Goal: Task Accomplishment & Management: Use online tool/utility

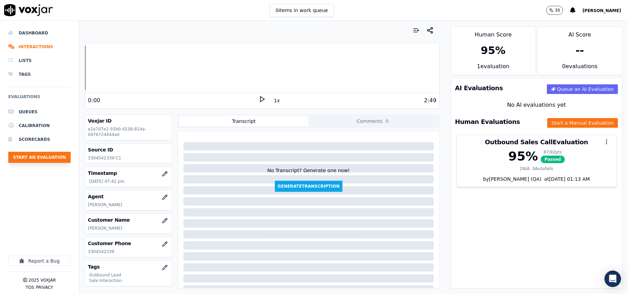
click at [46, 158] on button "Start an Evaluation" at bounding box center [39, 157] width 62 height 11
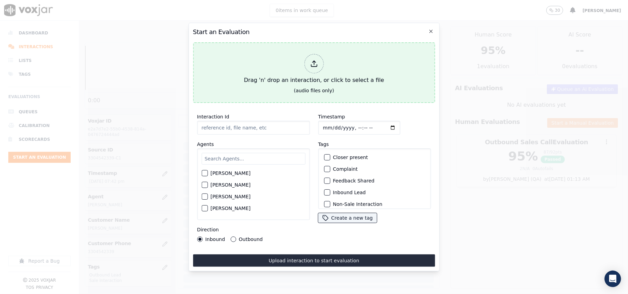
click at [324, 67] on div "Drag 'n' drop an interaction, or click to select a file" at bounding box center [313, 69] width 145 height 36
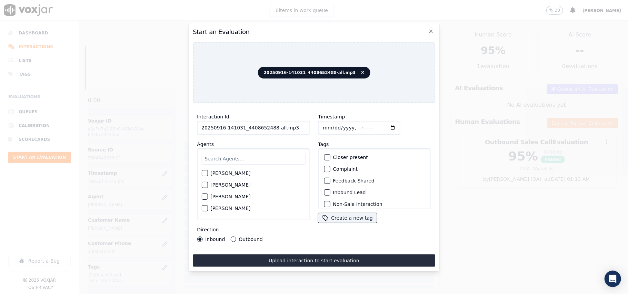
drag, startPoint x: 298, startPoint y: 123, endPoint x: 270, endPoint y: 125, distance: 28.3
click at [270, 125] on input "20250916-141031_4408652488-all.mp3" at bounding box center [253, 128] width 113 height 14
type input "20250916-141031_4408652488-C1"
click at [328, 123] on input "Timestamp" at bounding box center [359, 128] width 82 height 14
type input "[DATE]T20:38"
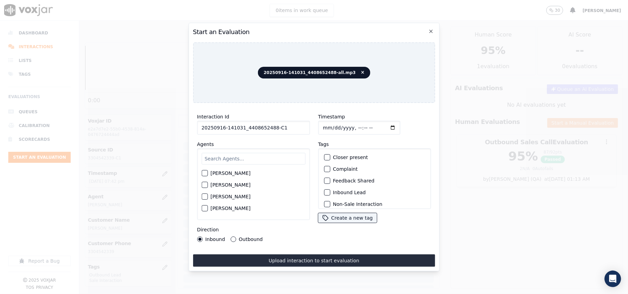
click at [259, 150] on div "[PERSON_NAME] [PERSON_NAME] [PERSON_NAME] [PERSON_NAME] [PERSON_NAME] [PERSON_N…" at bounding box center [253, 185] width 113 height 72
click at [256, 154] on input "text" at bounding box center [253, 159] width 104 height 12
type input "[PERSON_NAME]"
click at [226, 173] on label "[PERSON_NAME]" at bounding box center [230, 175] width 40 height 5
click at [208, 172] on button "[PERSON_NAME]" at bounding box center [204, 175] width 6 height 6
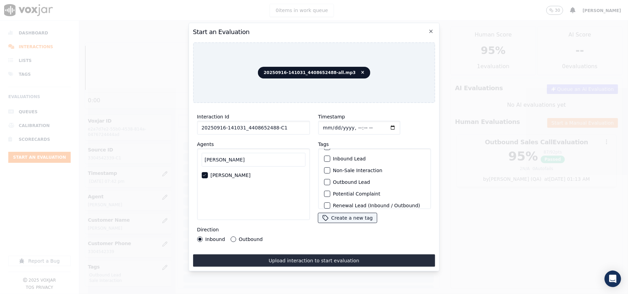
scroll to position [60, 0]
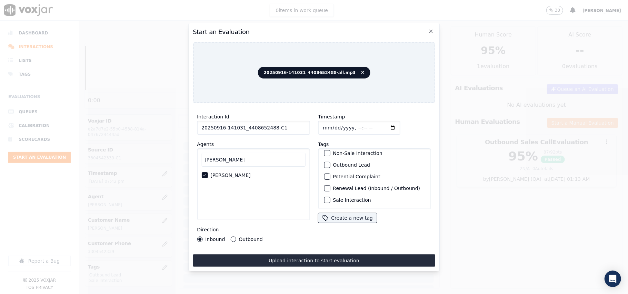
click at [335, 198] on label "Sale Interaction" at bounding box center [352, 200] width 38 height 5
click at [330, 197] on button "Sale Interaction" at bounding box center [327, 200] width 6 height 6
click at [331, 148] on div "Non-Sale Interaction" at bounding box center [374, 154] width 107 height 12
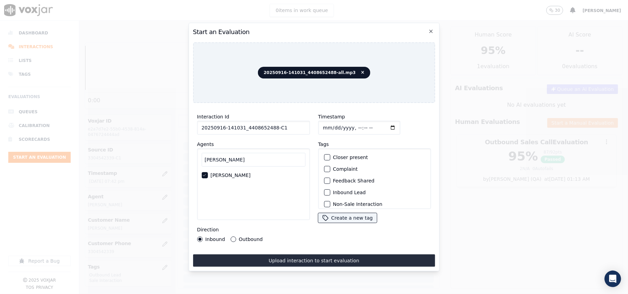
click at [330, 187] on div "Inbound Lead" at bounding box center [374, 193] width 107 height 12
click at [325, 192] on div "button" at bounding box center [326, 192] width 5 height 5
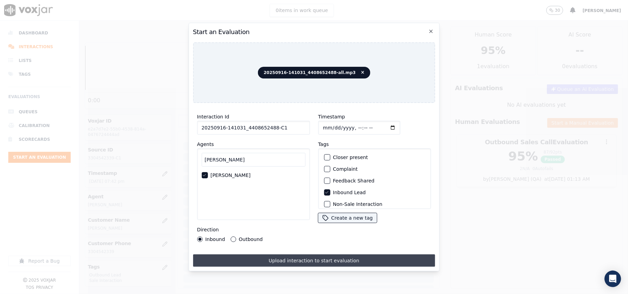
click at [272, 257] on button "Upload interaction to start evaluation" at bounding box center [314, 261] width 242 height 12
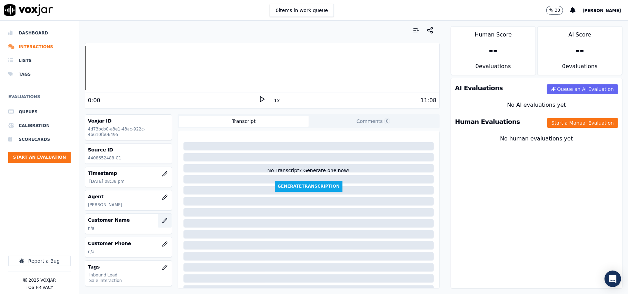
click at [162, 222] on icon "button" at bounding box center [164, 221] width 4 height 4
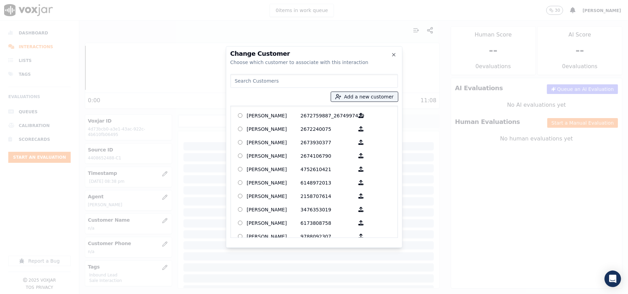
click at [185, 175] on div at bounding box center [314, 147] width 628 height 294
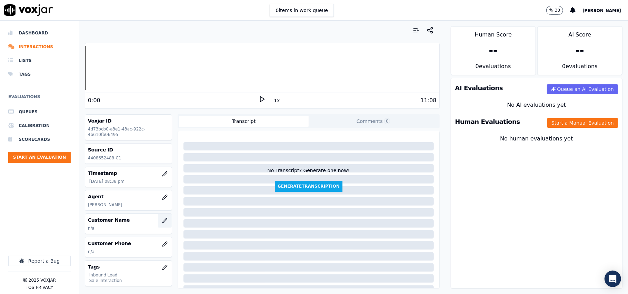
click at [162, 220] on icon "button" at bounding box center [165, 221] width 6 height 6
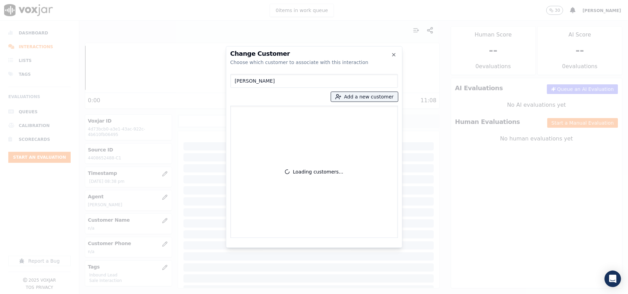
click at [234, 81] on input "[PERSON_NAME]" at bounding box center [314, 81] width 168 height 14
click at [237, 80] on input "[PERSON_NAME]" at bounding box center [314, 81] width 168 height 14
type input "[PERSON_NAME]"
click at [359, 101] on button "Add a new customer" at bounding box center [364, 97] width 67 height 10
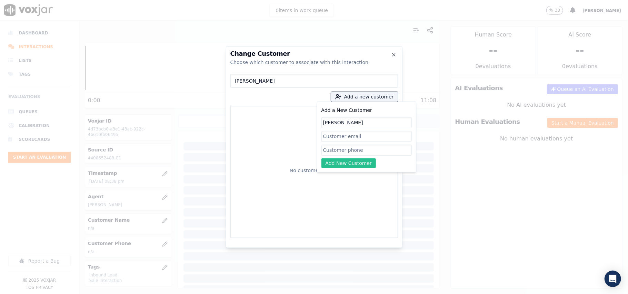
paste input "4408652488"
type input "[PERSON_NAME]"
click at [337, 150] on input "Add a New Customer" at bounding box center [366, 150] width 90 height 11
paste input "4408652488"
type input "4408652488"
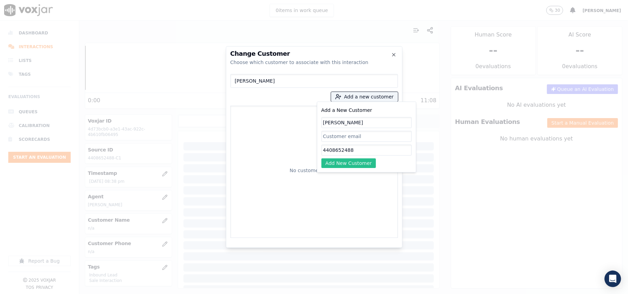
click at [337, 159] on button "Add New Customer" at bounding box center [348, 164] width 55 height 10
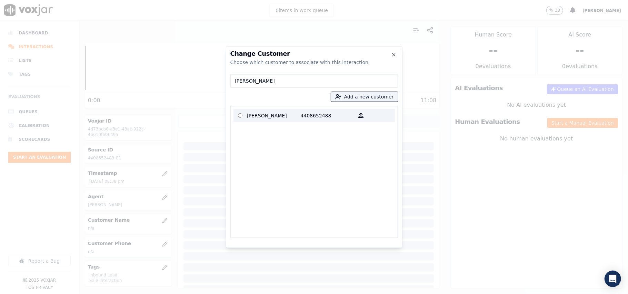
click at [250, 118] on p "[PERSON_NAME]" at bounding box center [274, 115] width 54 height 11
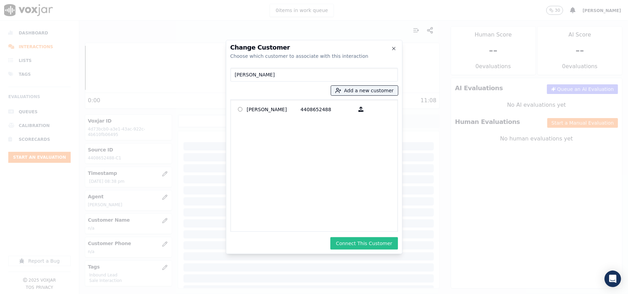
click at [366, 246] on button "Connect This Customer" at bounding box center [363, 244] width 67 height 12
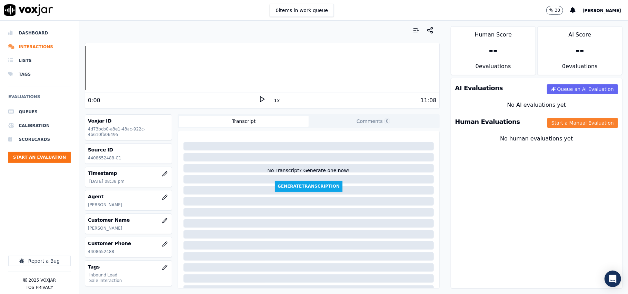
click at [571, 123] on button "Start a Manual Evaluation" at bounding box center [582, 123] width 71 height 10
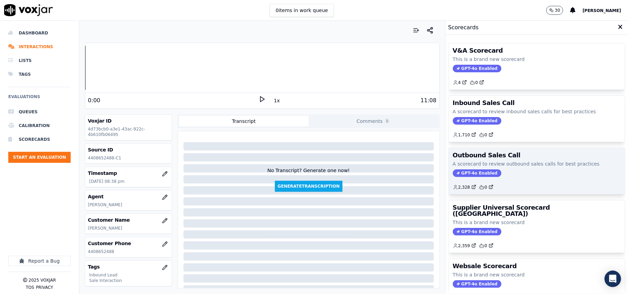
click at [457, 172] on span "GPT-4o Enabled" at bounding box center [477, 174] width 49 height 8
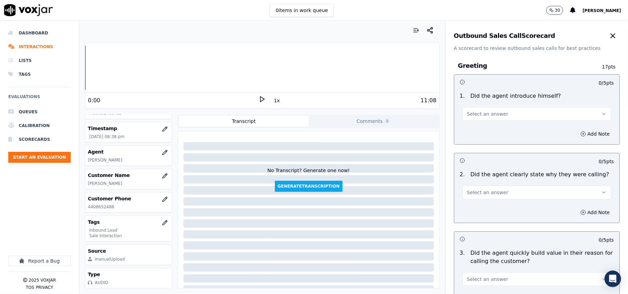
scroll to position [68, 0]
click at [609, 38] on icon "button" at bounding box center [613, 36] width 8 height 8
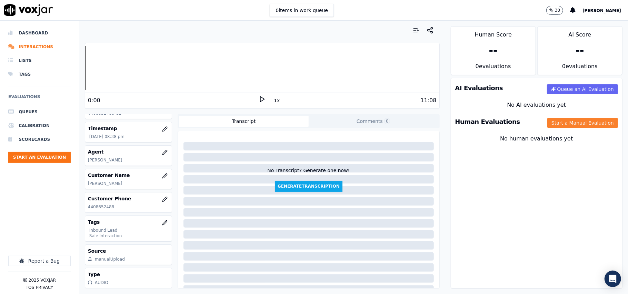
click at [551, 128] on button "Start a Manual Evaluation" at bounding box center [582, 123] width 71 height 10
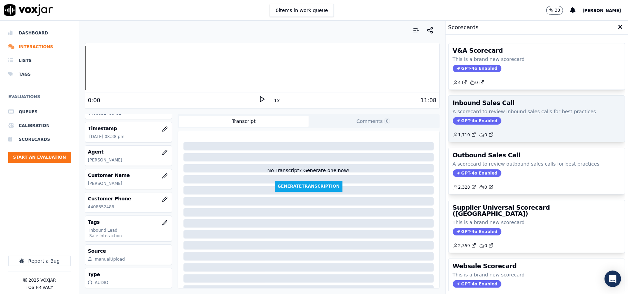
click at [475, 126] on div "Inbound Sales Call A scorecard to review inbound sales calls for best practices…" at bounding box center [537, 119] width 176 height 46
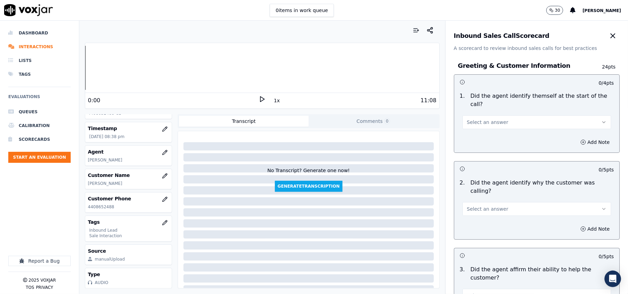
click at [533, 115] on button "Select an answer" at bounding box center [536, 122] width 149 height 14
click at [510, 131] on div "Yes" at bounding box center [521, 129] width 133 height 11
click at [496, 202] on button "Select an answer" at bounding box center [536, 209] width 149 height 14
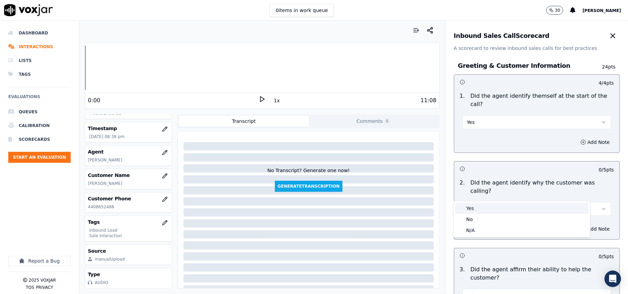
click at [492, 206] on div "Yes" at bounding box center [521, 208] width 133 height 11
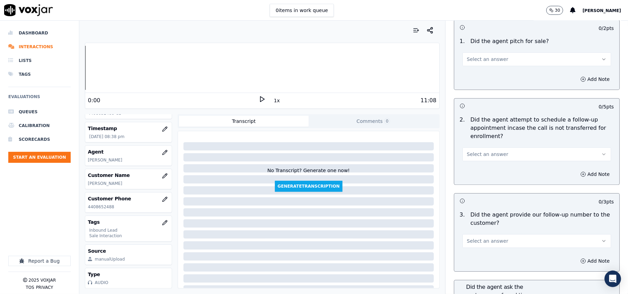
scroll to position [1930, 0]
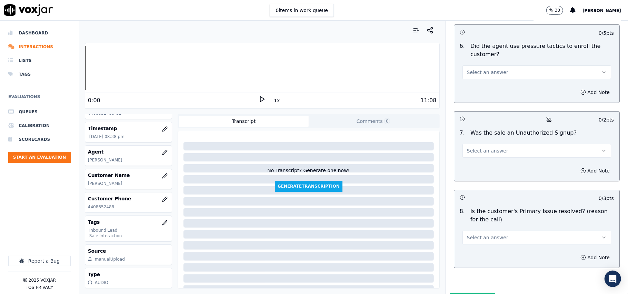
click at [496, 209] on div "8 . Is the customer's Primary Issue resolved? (reason for the call) Select an a…" at bounding box center [536, 226] width 165 height 43
click at [490, 234] on span "Select an answer" at bounding box center [487, 237] width 41 height 7
click at [485, 217] on div "Yes" at bounding box center [521, 217] width 133 height 11
click at [486, 148] on span "Select an answer" at bounding box center [487, 151] width 41 height 7
click at [482, 136] on div "No" at bounding box center [521, 140] width 133 height 11
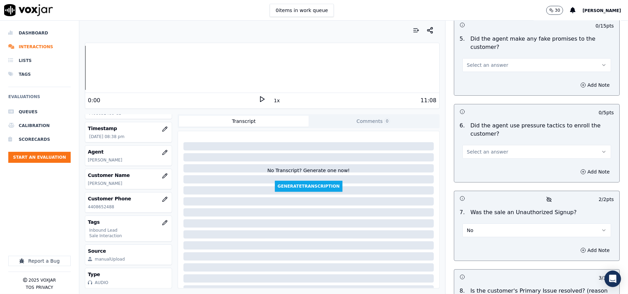
scroll to position [1792, 0]
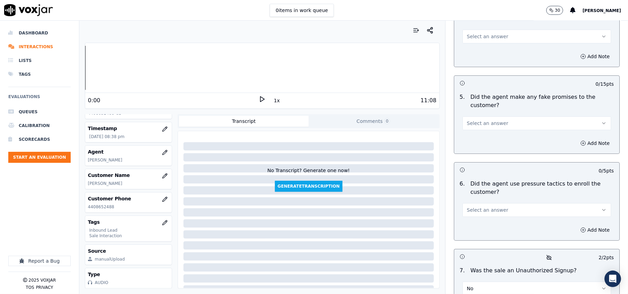
click at [497, 203] on button "Select an answer" at bounding box center [536, 210] width 149 height 14
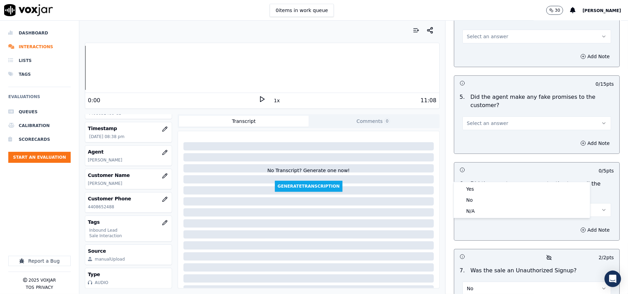
click at [482, 218] on div "Yes No N/A" at bounding box center [521, 200] width 137 height 37
click at [480, 210] on div "N/A" at bounding box center [521, 211] width 133 height 11
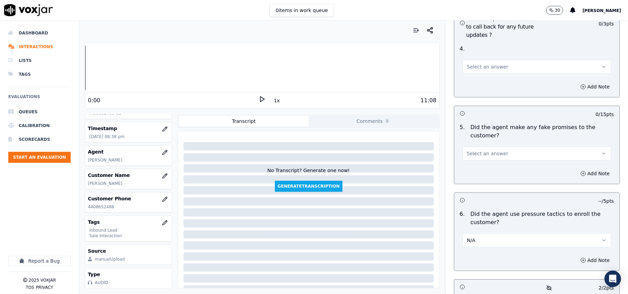
scroll to position [1746, 0]
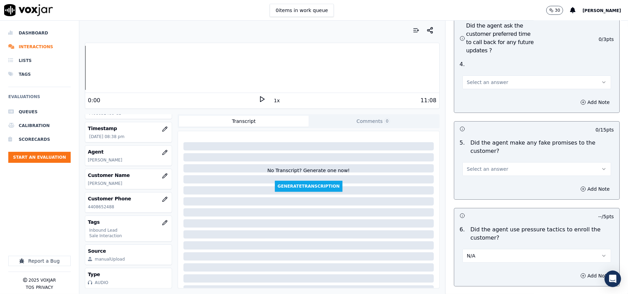
click at [490, 249] on button "N/A" at bounding box center [536, 256] width 149 height 14
click at [479, 241] on div "No" at bounding box center [521, 246] width 133 height 11
click at [484, 166] on span "Select an answer" at bounding box center [487, 169] width 41 height 7
click at [487, 159] on div "No" at bounding box center [521, 158] width 133 height 11
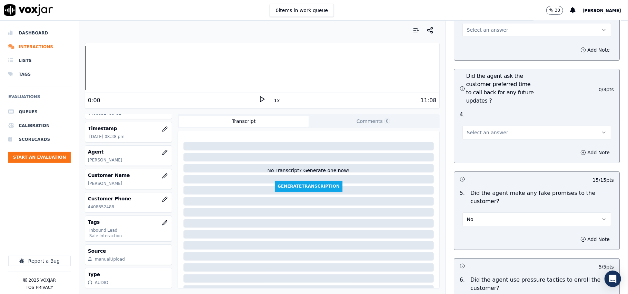
scroll to position [1654, 0]
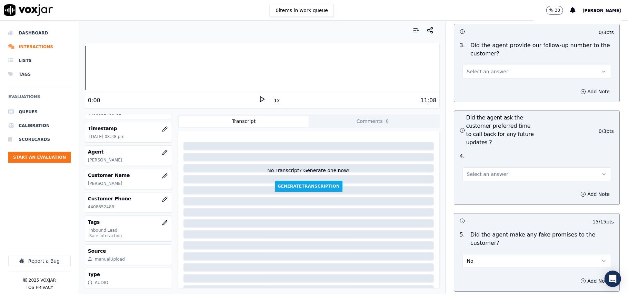
click at [497, 161] on div "Select an answer" at bounding box center [537, 171] width 160 height 21
click at [488, 168] on button "Select an answer" at bounding box center [536, 175] width 149 height 14
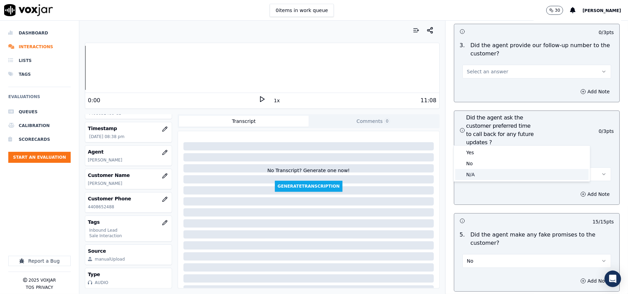
click at [478, 175] on div "N/A" at bounding box center [521, 174] width 133 height 11
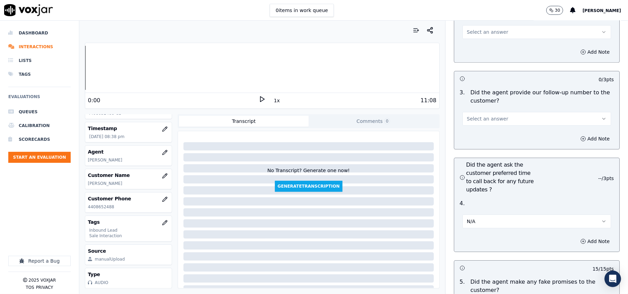
scroll to position [1562, 0]
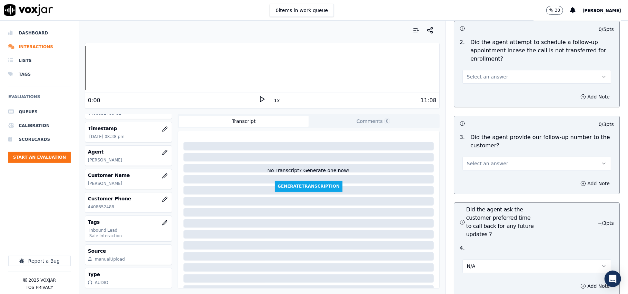
click at [487, 160] on span "Select an answer" at bounding box center [487, 163] width 41 height 7
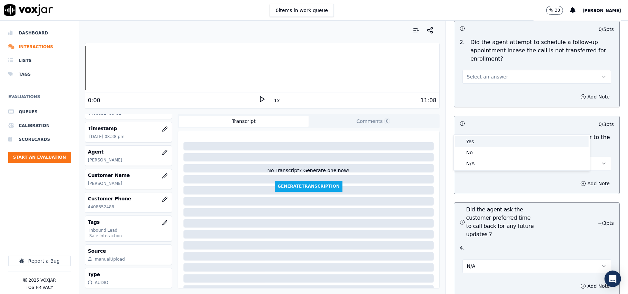
click at [487, 142] on div "Yes" at bounding box center [521, 141] width 133 height 11
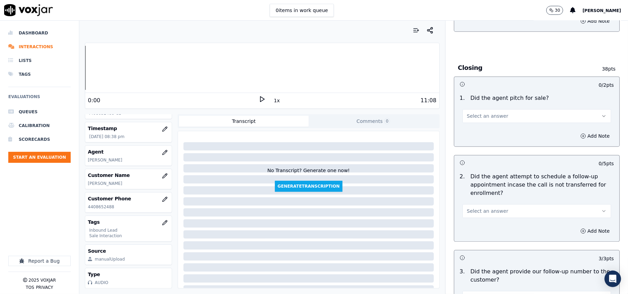
scroll to position [1424, 0]
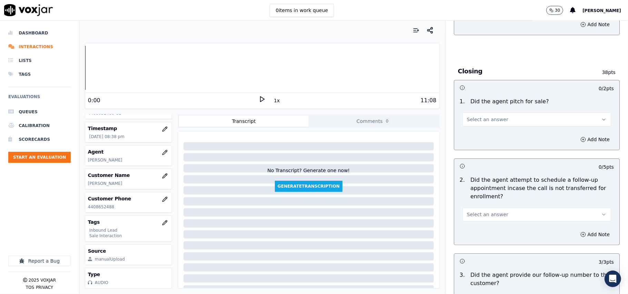
drag, startPoint x: 489, startPoint y: 179, endPoint x: 488, endPoint y: 184, distance: 5.2
click at [489, 211] on span "Select an answer" at bounding box center [487, 214] width 41 height 7
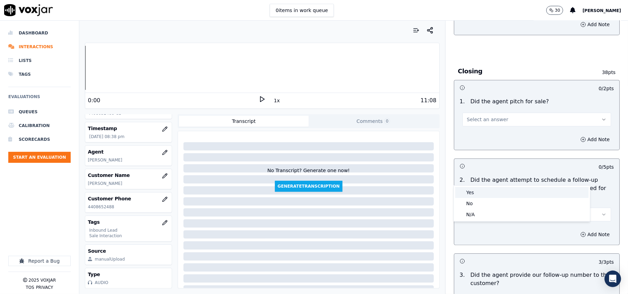
click at [485, 191] on div "Yes" at bounding box center [521, 192] width 133 height 11
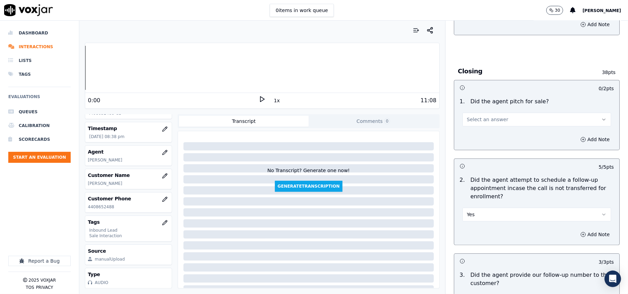
click at [483, 116] on span "Select an answer" at bounding box center [487, 119] width 41 height 7
click at [481, 95] on div "Yes" at bounding box center [521, 97] width 133 height 11
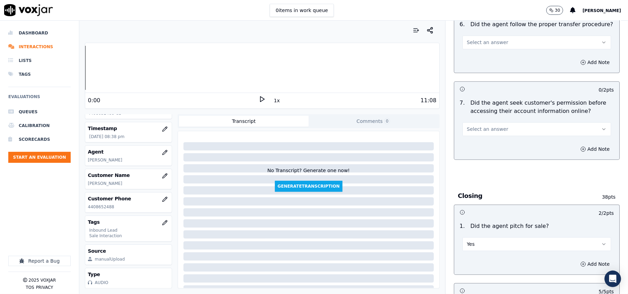
scroll to position [1286, 0]
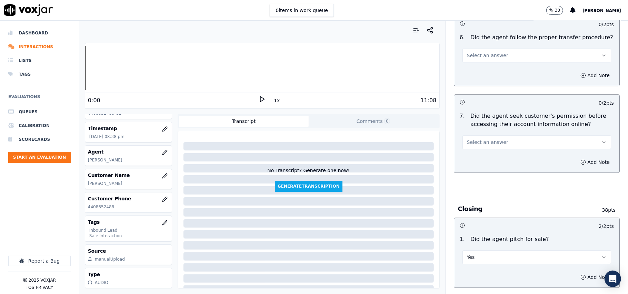
click at [479, 139] on span "Select an answer" at bounding box center [487, 142] width 41 height 7
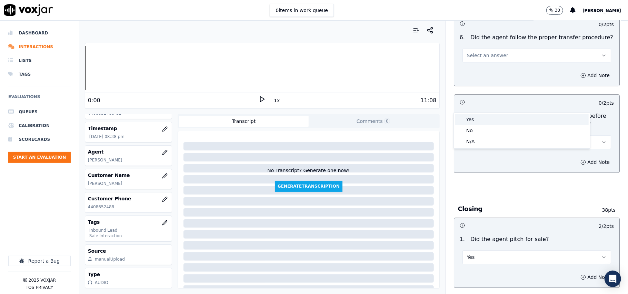
click at [484, 121] on div "Yes" at bounding box center [521, 119] width 133 height 11
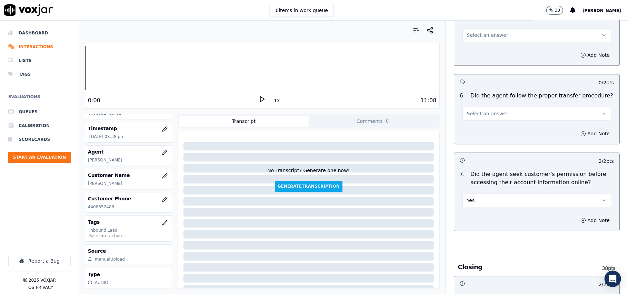
scroll to position [1194, 0]
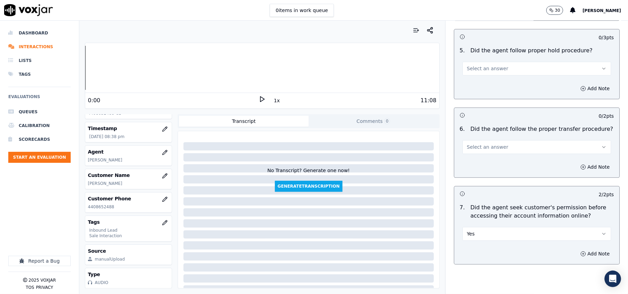
click at [502, 157] on div "Add Note" at bounding box center [536, 167] width 165 height 21
click at [501, 140] on button "Select an answer" at bounding box center [536, 147] width 149 height 14
click at [498, 121] on div "Yes" at bounding box center [521, 124] width 133 height 11
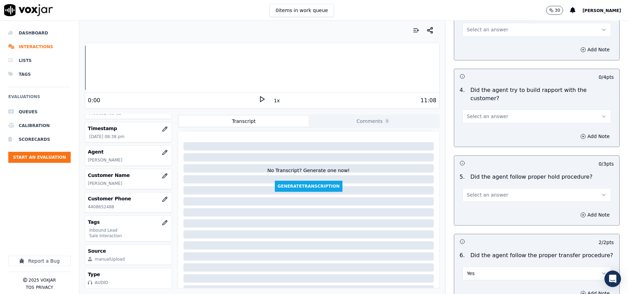
scroll to position [1056, 0]
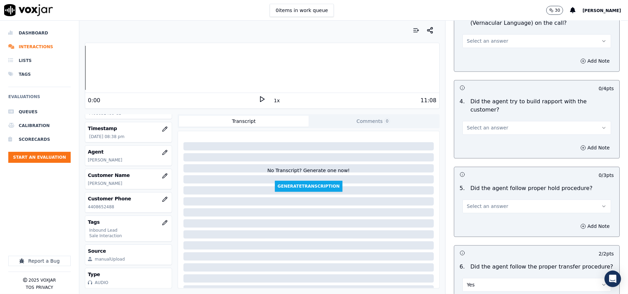
click at [494, 193] on div "Select an answer" at bounding box center [537, 203] width 160 height 21
click at [491, 203] on span "Select an answer" at bounding box center [487, 206] width 41 height 7
click at [476, 184] on div "Yes" at bounding box center [521, 183] width 133 height 11
click at [479, 114] on div "Select an answer" at bounding box center [537, 124] width 160 height 21
drag, startPoint x: 482, startPoint y: 84, endPoint x: 481, endPoint y: 91, distance: 7.3
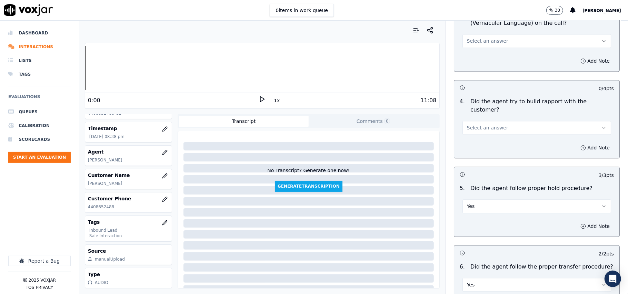
click at [483, 121] on button "Select an answer" at bounding box center [536, 128] width 149 height 14
click at [476, 106] on div "Yes" at bounding box center [521, 104] width 133 height 11
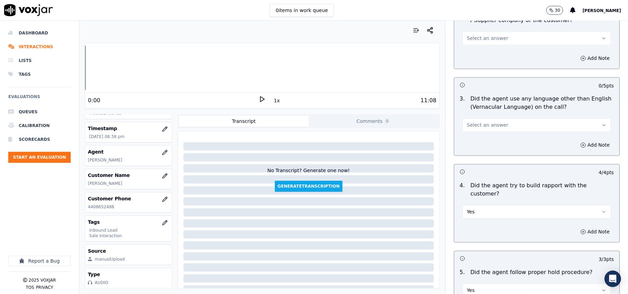
scroll to position [918, 0]
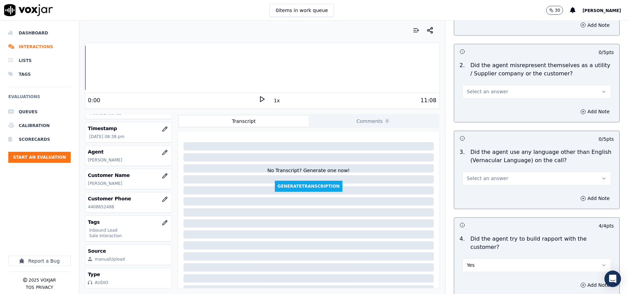
click at [485, 171] on div "Select an answer" at bounding box center [536, 178] width 149 height 15
click at [483, 175] on span "Select an answer" at bounding box center [487, 178] width 41 height 7
click at [474, 188] on div "N/A" at bounding box center [521, 185] width 133 height 11
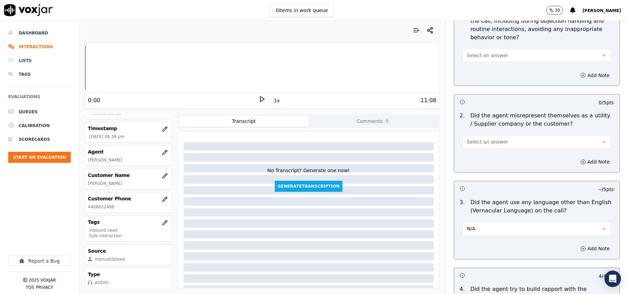
scroll to position [826, 0]
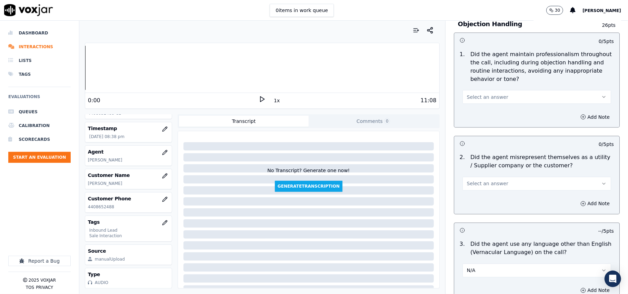
click at [484, 177] on button "Select an answer" at bounding box center [536, 184] width 149 height 14
click at [484, 168] on div "Yes" at bounding box center [521, 168] width 133 height 11
click at [485, 177] on button "Yes" at bounding box center [536, 184] width 149 height 14
click at [476, 173] on div "Yes" at bounding box center [521, 168] width 133 height 11
click at [476, 177] on button "Yes" at bounding box center [536, 184] width 149 height 14
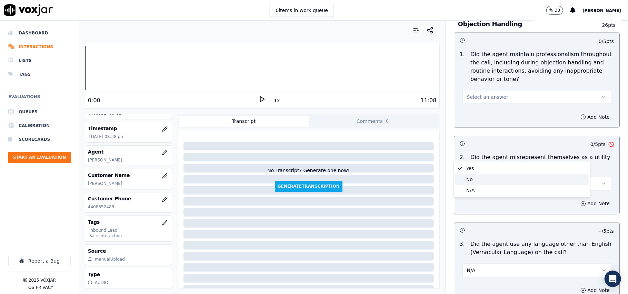
click at [472, 179] on div "No" at bounding box center [521, 179] width 133 height 11
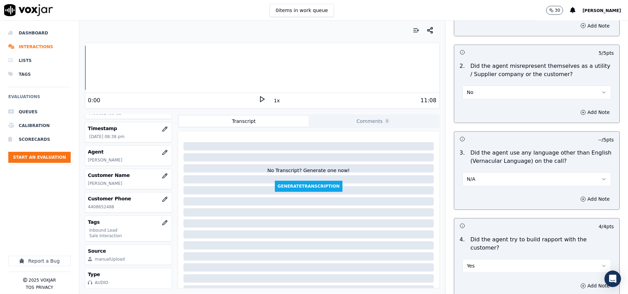
scroll to position [918, 0]
click at [474, 172] on button "N/A" at bounding box center [536, 179] width 149 height 14
click at [474, 170] on div "No" at bounding box center [521, 174] width 133 height 11
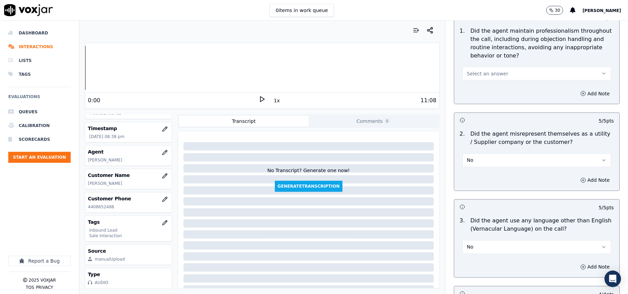
scroll to position [781, 0]
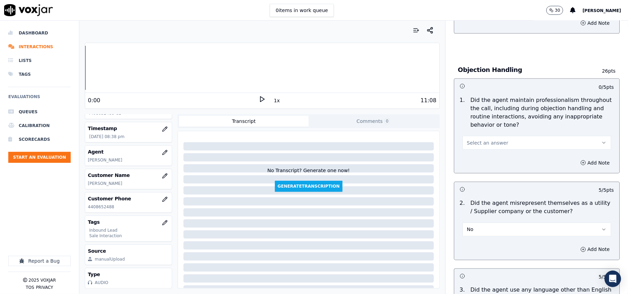
click at [470, 136] on button "Select an answer" at bounding box center [536, 143] width 149 height 14
click at [468, 125] on div "Yes" at bounding box center [521, 127] width 133 height 11
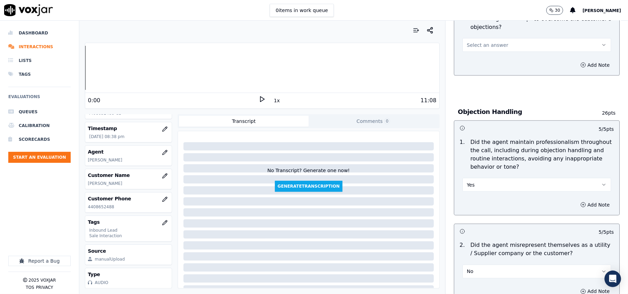
scroll to position [689, 0]
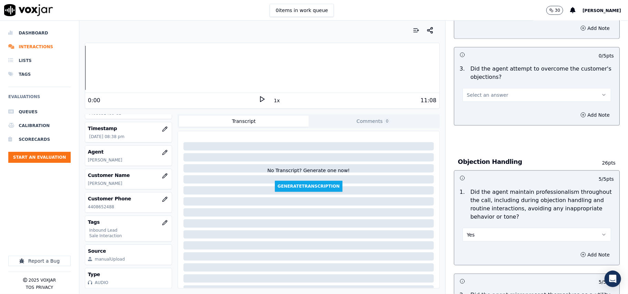
click at [480, 88] on button "Select an answer" at bounding box center [536, 95] width 149 height 14
click at [478, 78] on div "Yes" at bounding box center [521, 79] width 133 height 11
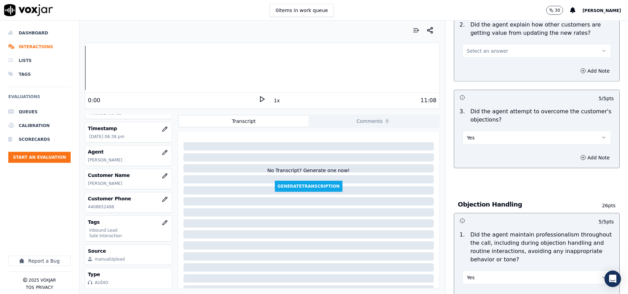
scroll to position [596, 0]
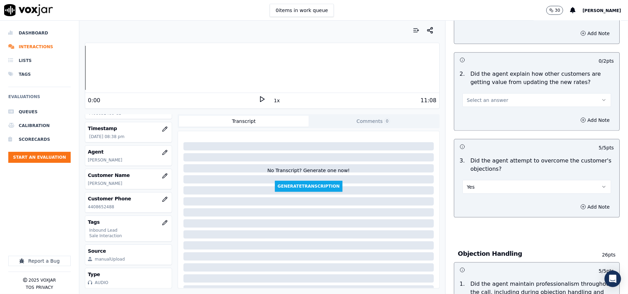
click at [493, 93] on button "Select an answer" at bounding box center [536, 100] width 149 height 14
click at [490, 86] on div "Yes" at bounding box center [521, 84] width 133 height 11
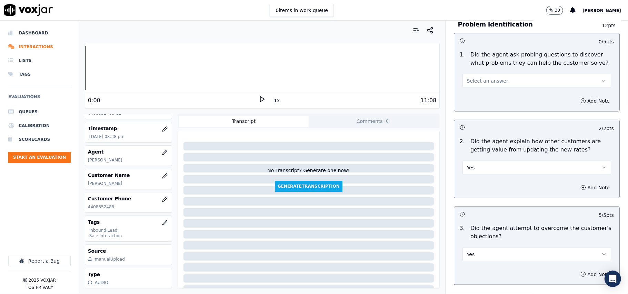
scroll to position [459, 0]
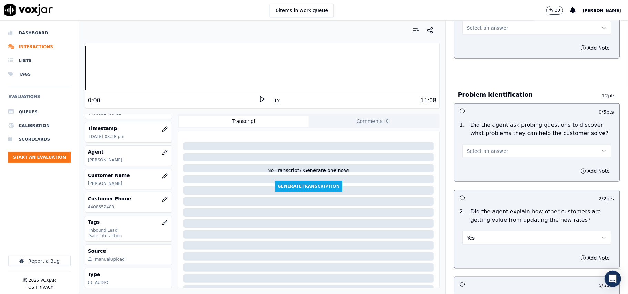
click at [480, 148] on span "Select an answer" at bounding box center [487, 151] width 41 height 7
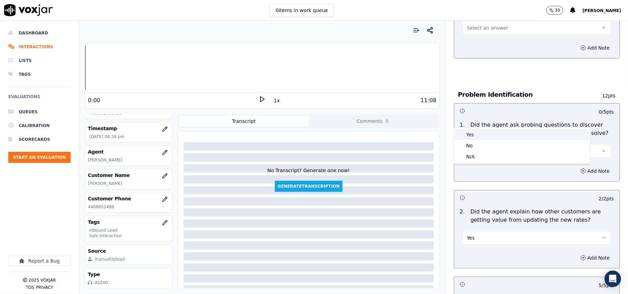
click at [480, 132] on div "Yes" at bounding box center [521, 134] width 133 height 11
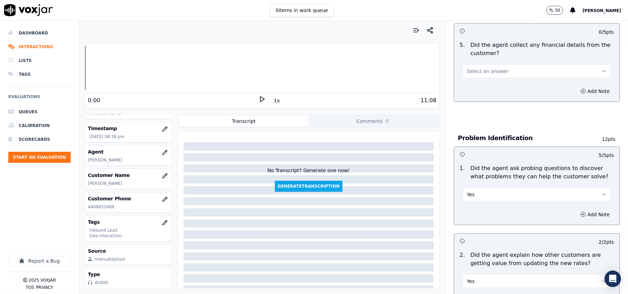
scroll to position [367, 0]
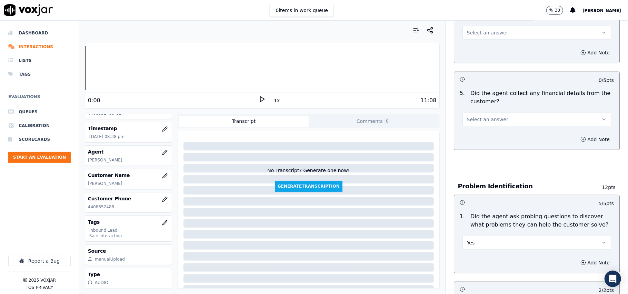
click at [483, 116] on span "Select an answer" at bounding box center [487, 119] width 41 height 7
click at [481, 109] on div "No" at bounding box center [521, 114] width 133 height 11
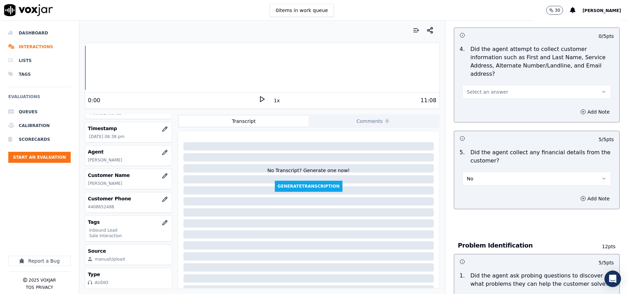
scroll to position [229, 0]
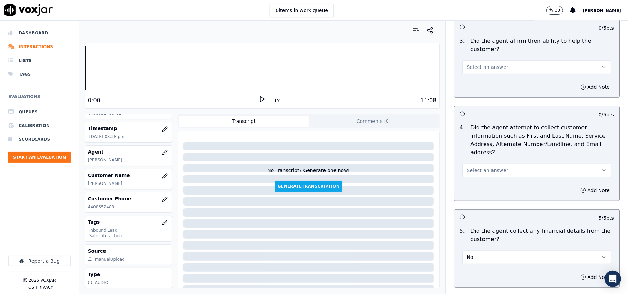
click at [467, 167] on span "Select an answer" at bounding box center [487, 170] width 41 height 7
click at [463, 149] on div "Yes" at bounding box center [521, 154] width 133 height 11
click at [470, 164] on button "Yes" at bounding box center [536, 171] width 149 height 14
click at [464, 174] on div "N/A" at bounding box center [521, 176] width 133 height 11
click at [499, 164] on button "N/A" at bounding box center [536, 171] width 149 height 14
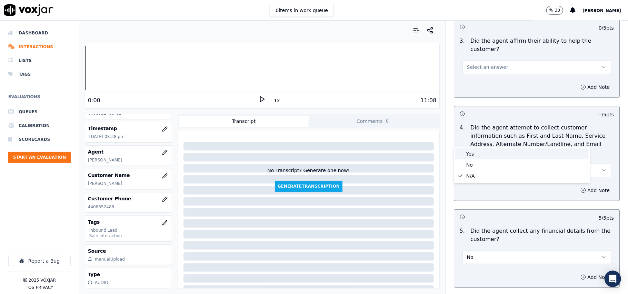
click at [490, 154] on div "Yes" at bounding box center [521, 154] width 133 height 11
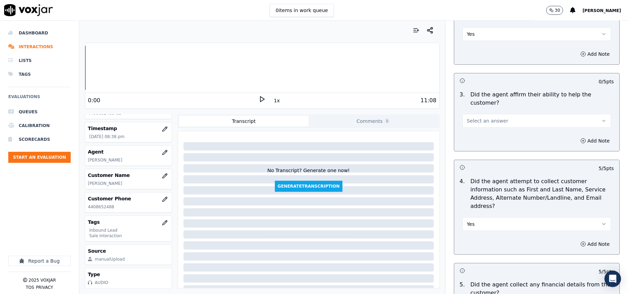
scroll to position [91, 0]
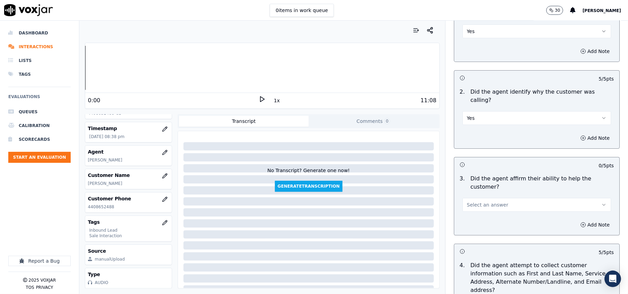
click at [467, 202] on span "Select an answer" at bounding box center [487, 205] width 41 height 7
click at [461, 196] on span at bounding box center [460, 196] width 5 height 5
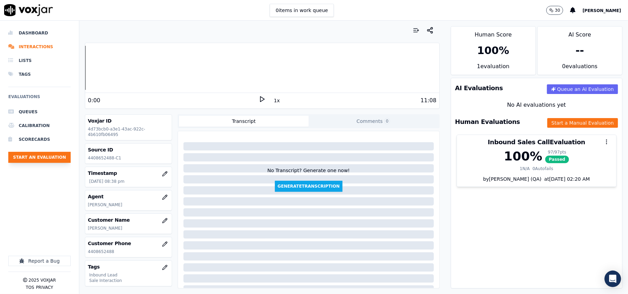
click at [35, 158] on button "Start an Evaluation" at bounding box center [39, 157] width 62 height 11
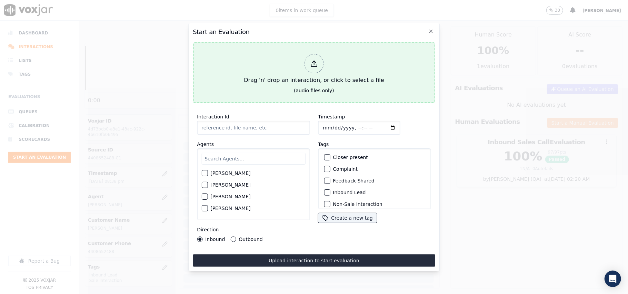
click at [306, 69] on div "Drag 'n' drop an interaction, or click to select a file" at bounding box center [313, 69] width 145 height 36
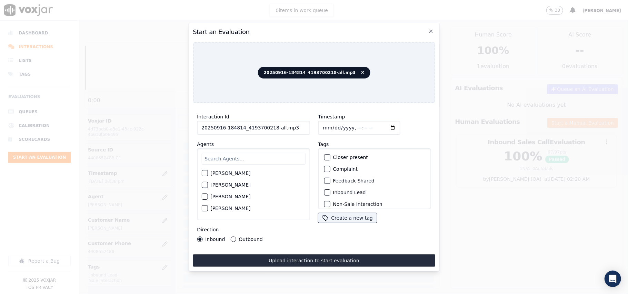
drag, startPoint x: 288, startPoint y: 129, endPoint x: 270, endPoint y: 128, distance: 17.9
click at [270, 128] on input "20250916-184814_4193700218-all.mp3" at bounding box center [253, 128] width 113 height 14
type input "20250916-184814_4193700218-C1"
click at [330, 127] on input "Timestamp" at bounding box center [359, 128] width 82 height 14
type input "[DATE]T21:29"
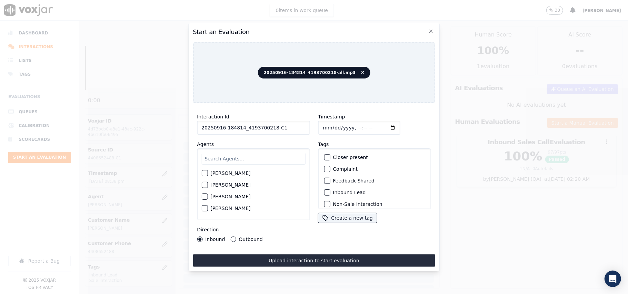
click at [232, 153] on input "text" at bounding box center [253, 159] width 104 height 12
type input "[PERSON_NAME]"
click at [205, 176] on div "[PERSON_NAME]" at bounding box center [253, 176] width 104 height 12
click at [210, 173] on div "[PERSON_NAME]" at bounding box center [253, 176] width 104 height 12
click at [198, 170] on div "[PERSON_NAME] [PERSON_NAME]" at bounding box center [253, 185] width 113 height 72
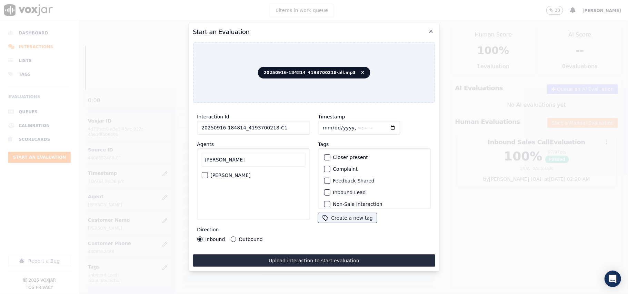
click at [203, 173] on div "button" at bounding box center [204, 175] width 5 height 5
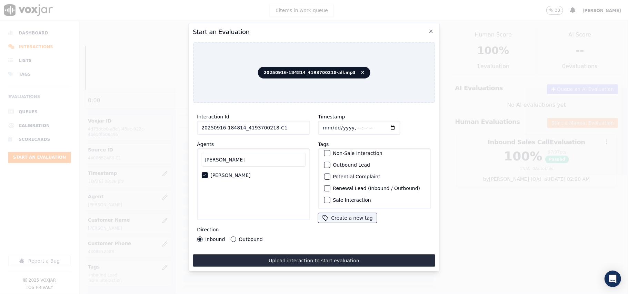
click at [335, 198] on label "Sale Interaction" at bounding box center [352, 200] width 38 height 5
click at [330, 197] on button "Sale Interaction" at bounding box center [327, 200] width 6 height 6
click at [328, 159] on div "Outbound Lead" at bounding box center [374, 165] width 107 height 12
click at [324, 163] on div "button" at bounding box center [326, 165] width 5 height 5
click at [242, 232] on div "Direction Inbound Outbound" at bounding box center [253, 234] width 113 height 17
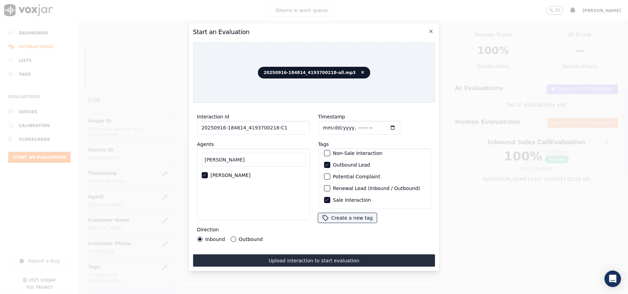
click at [240, 237] on label "Outbound" at bounding box center [251, 239] width 24 height 5
click at [236, 237] on button "Outbound" at bounding box center [233, 240] width 6 height 6
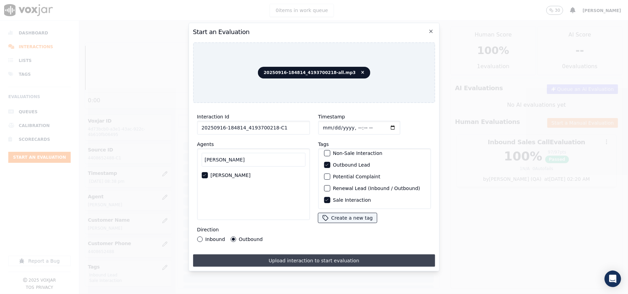
drag, startPoint x: 262, startPoint y: 257, endPoint x: 259, endPoint y: 254, distance: 4.2
click at [262, 258] on button "Upload interaction to start evaluation" at bounding box center [314, 261] width 242 height 12
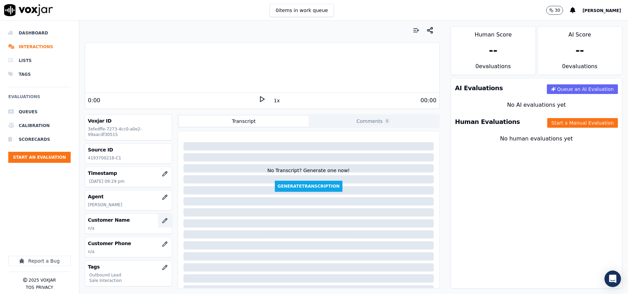
click at [162, 224] on icon "button" at bounding box center [165, 221] width 6 height 6
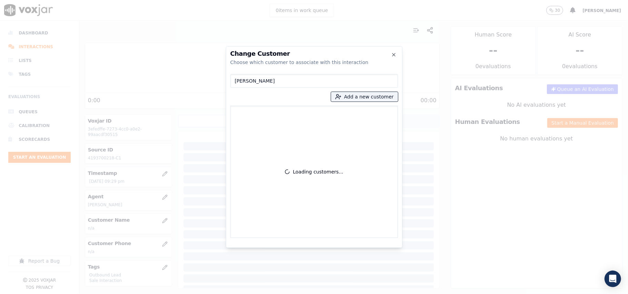
click at [232, 82] on input "[PERSON_NAME]" at bounding box center [314, 81] width 168 height 14
type input "[PERSON_NAME]"
click at [341, 96] on icon "button" at bounding box center [338, 97] width 6 height 6
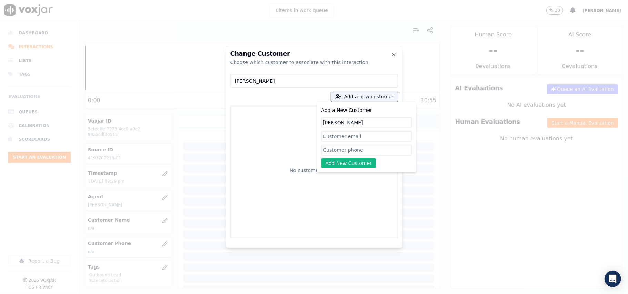
type input "[PERSON_NAME]"
click at [330, 151] on input "Add a New Customer" at bounding box center [366, 150] width 90 height 11
paste input "4193700218 5676241511"
click at [356, 149] on input "4193700218 5676241511" at bounding box center [366, 150] width 90 height 11
type input "4193700218_5676241511"
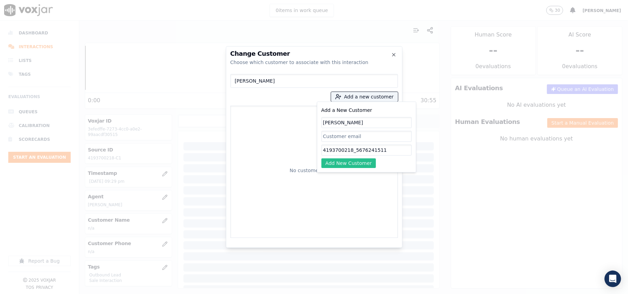
click at [353, 161] on button "Add New Customer" at bounding box center [348, 164] width 55 height 10
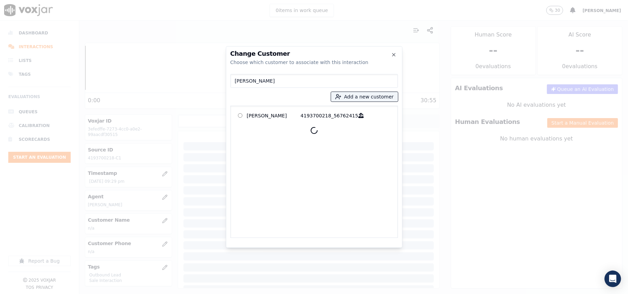
click at [251, 115] on p "[PERSON_NAME]" at bounding box center [274, 115] width 54 height 11
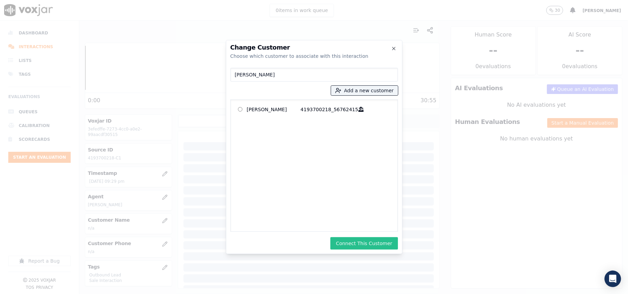
click at [354, 238] on button "Connect This Customer" at bounding box center [363, 244] width 67 height 12
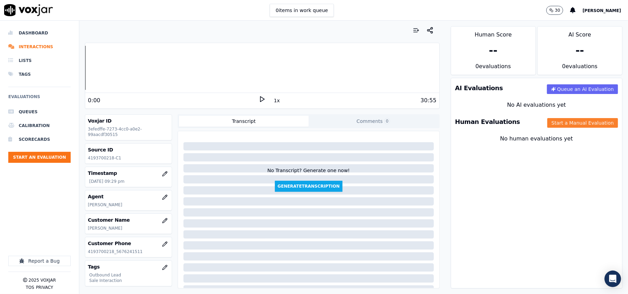
click at [554, 121] on button "Start a Manual Evaluation" at bounding box center [582, 123] width 71 height 10
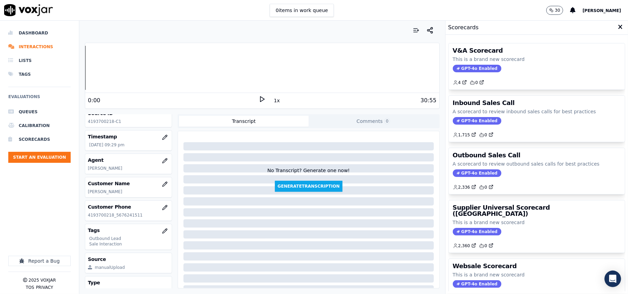
scroll to position [68, 0]
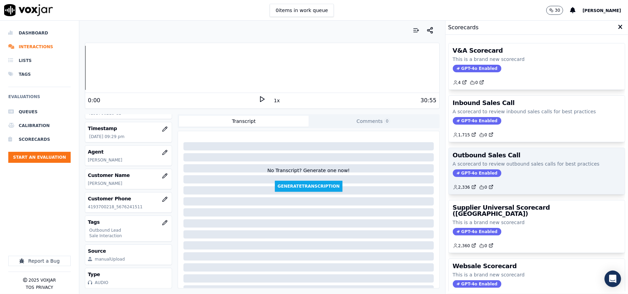
click at [475, 177] on span "GPT-4o Enabled" at bounding box center [477, 174] width 49 height 8
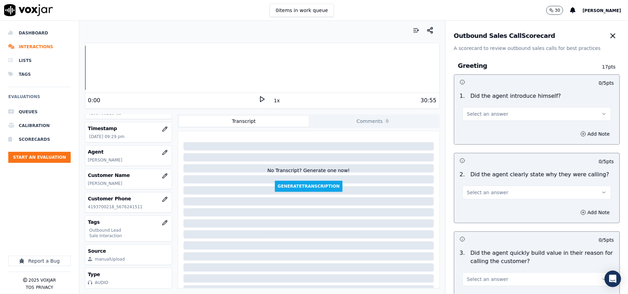
click at [500, 113] on button "Select an answer" at bounding box center [536, 114] width 149 height 14
click at [499, 130] on div "Yes" at bounding box center [521, 129] width 133 height 11
click at [489, 193] on span "Select an answer" at bounding box center [487, 192] width 41 height 7
click at [485, 204] on div "Yes" at bounding box center [521, 208] width 133 height 11
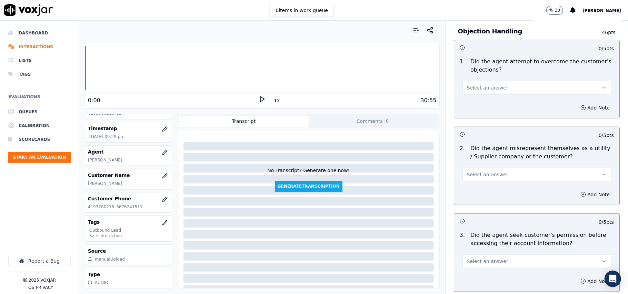
scroll to position [1720, 0]
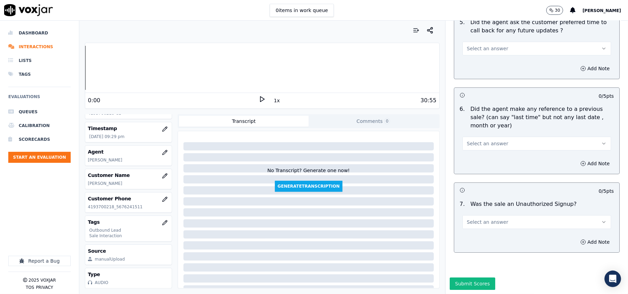
click at [501, 215] on button "Select an answer" at bounding box center [536, 222] width 149 height 14
click at [486, 220] on div "Yes" at bounding box center [521, 217] width 133 height 11
click at [482, 215] on button "Yes" at bounding box center [536, 222] width 149 height 14
click at [478, 232] on div "No" at bounding box center [521, 228] width 133 height 11
drag, startPoint x: 480, startPoint y: 119, endPoint x: 481, endPoint y: 125, distance: 6.2
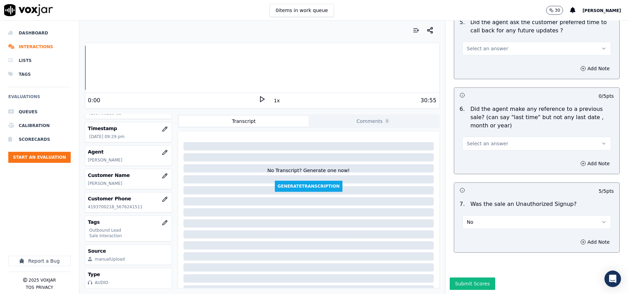
click at [481, 137] on button "Select an answer" at bounding box center [536, 144] width 149 height 14
click at [482, 149] on div "No" at bounding box center [521, 149] width 133 height 11
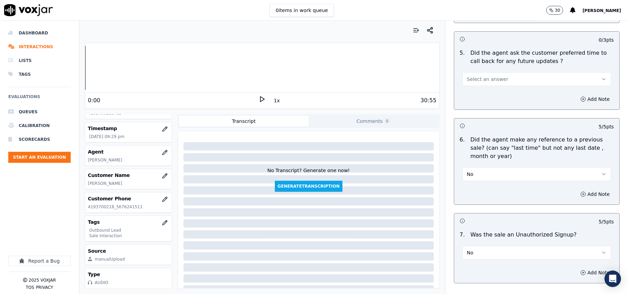
scroll to position [1628, 0]
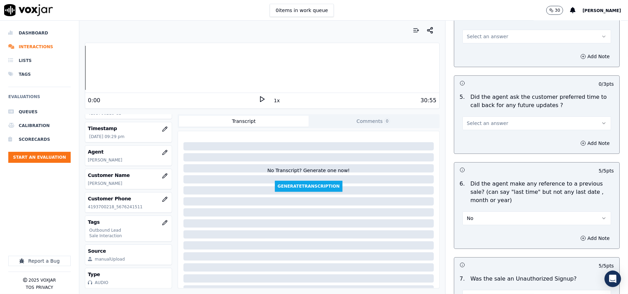
click at [488, 120] on span "Select an answer" at bounding box center [487, 123] width 41 height 7
click at [485, 133] on div "Yes" at bounding box center [521, 134] width 133 height 11
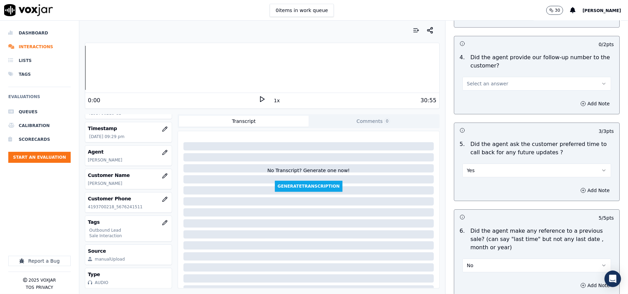
scroll to position [1536, 0]
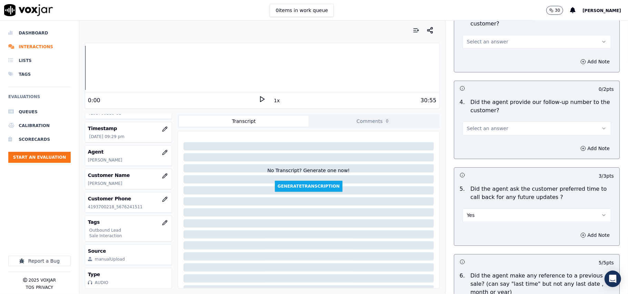
click at [486, 125] on span "Select an answer" at bounding box center [487, 128] width 41 height 7
click at [486, 137] on div "Yes" at bounding box center [521, 139] width 133 height 11
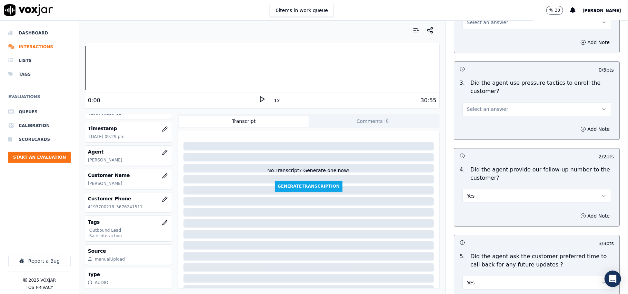
scroll to position [1398, 0]
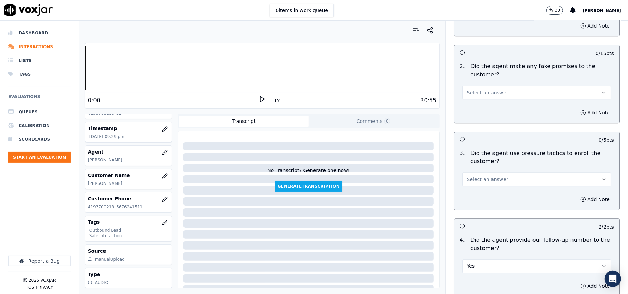
click at [485, 176] on span "Select an answer" at bounding box center [487, 179] width 41 height 7
click at [484, 203] on div "No" at bounding box center [521, 201] width 133 height 11
click at [492, 89] on span "Select an answer" at bounding box center [487, 92] width 41 height 7
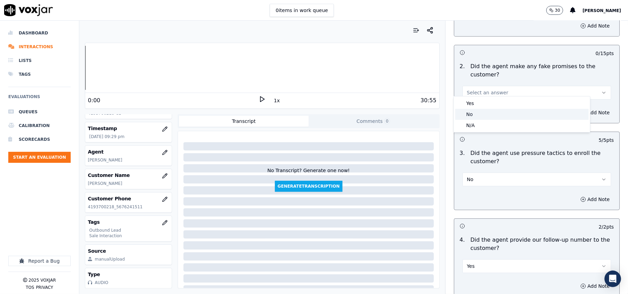
click at [492, 116] on div "No" at bounding box center [521, 114] width 133 height 11
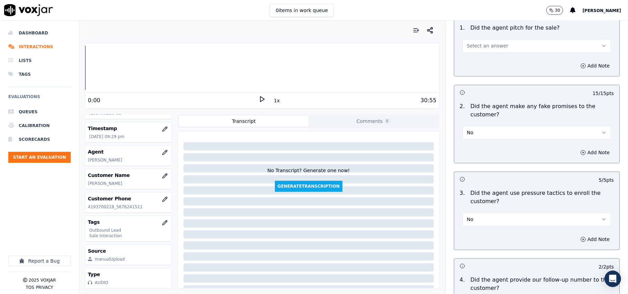
scroll to position [1306, 0]
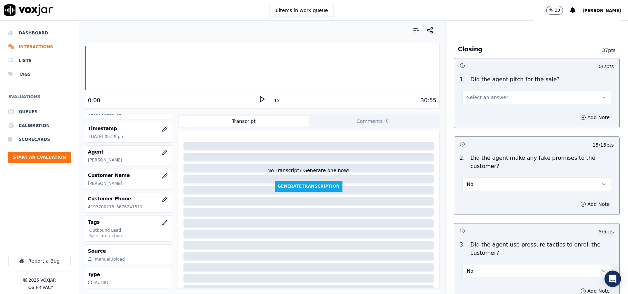
click at [502, 94] on button "Select an answer" at bounding box center [536, 98] width 149 height 14
click at [495, 108] on div "Yes" at bounding box center [521, 108] width 133 height 11
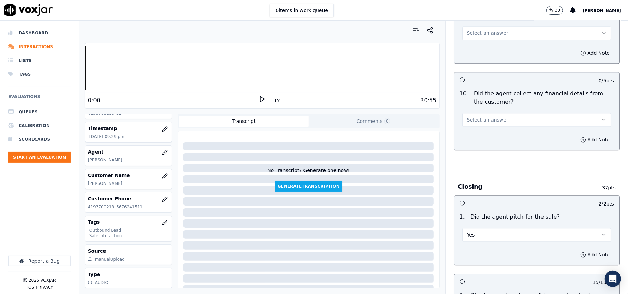
scroll to position [1168, 0]
click at [494, 119] on button "Select an answer" at bounding box center [536, 120] width 149 height 14
click at [495, 142] on div "No" at bounding box center [521, 141] width 133 height 11
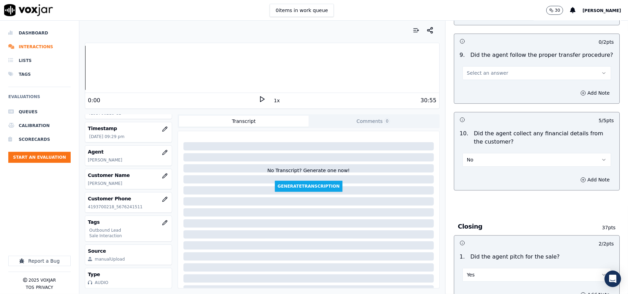
scroll to position [1076, 0]
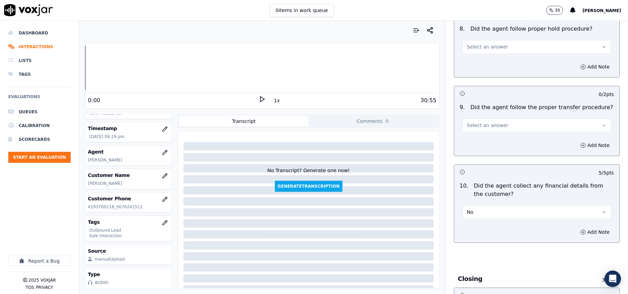
click at [488, 122] on span "Select an answer" at bounding box center [487, 125] width 41 height 7
click at [490, 134] on div "Yes" at bounding box center [521, 135] width 133 height 11
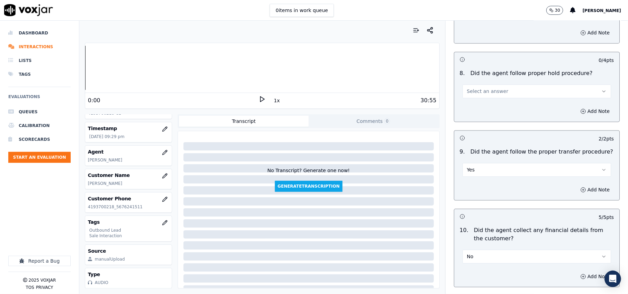
scroll to position [984, 0]
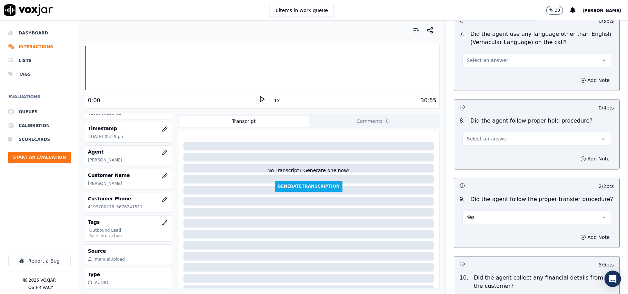
click at [494, 132] on button "Select an answer" at bounding box center [536, 139] width 149 height 14
click at [488, 145] on div "Yes" at bounding box center [521, 148] width 133 height 11
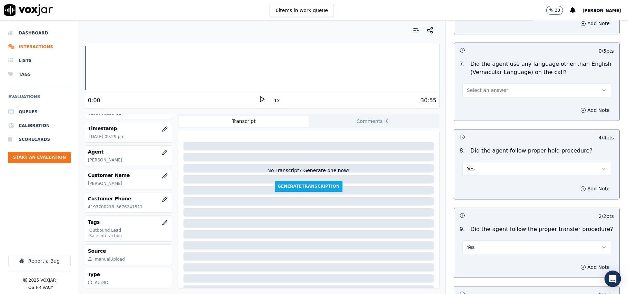
scroll to position [892, 0]
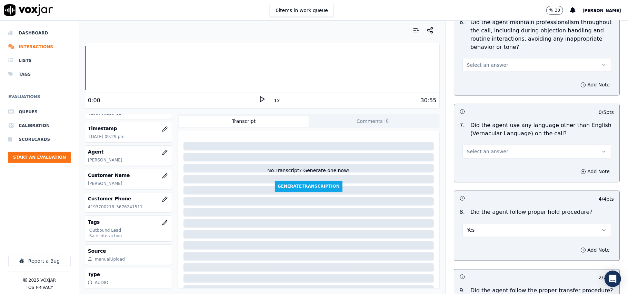
click at [489, 149] on span "Select an answer" at bounding box center [487, 152] width 41 height 7
click at [472, 171] on div "No" at bounding box center [521, 172] width 133 height 11
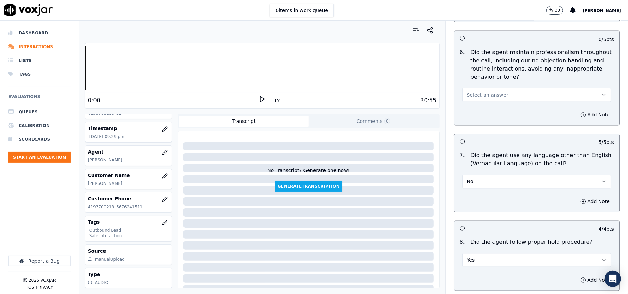
scroll to position [846, 0]
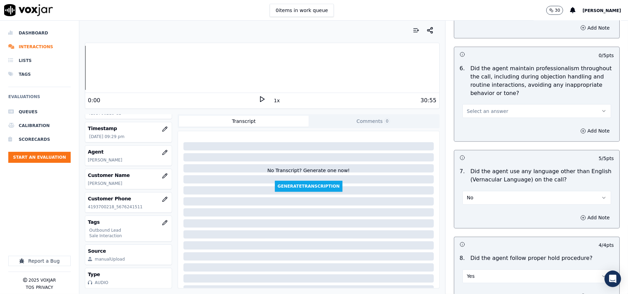
click at [485, 108] on span "Select an answer" at bounding box center [487, 111] width 41 height 7
click at [487, 122] on div "Yes" at bounding box center [521, 120] width 133 height 11
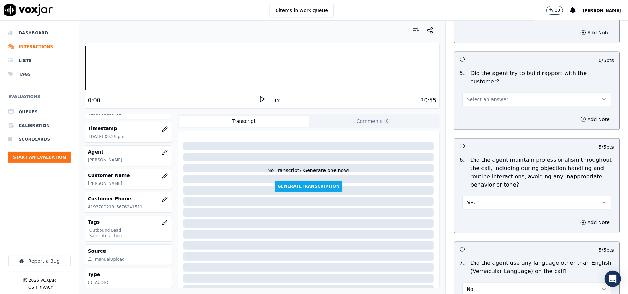
click at [486, 96] on span "Select an answer" at bounding box center [487, 99] width 41 height 7
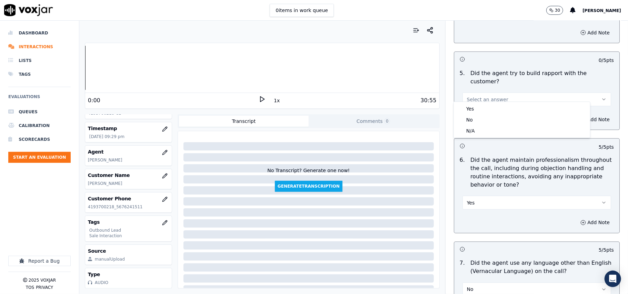
click at [484, 104] on div "Yes" at bounding box center [521, 108] width 133 height 11
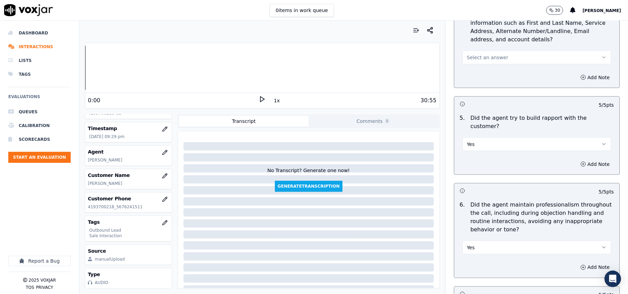
scroll to position [616, 0]
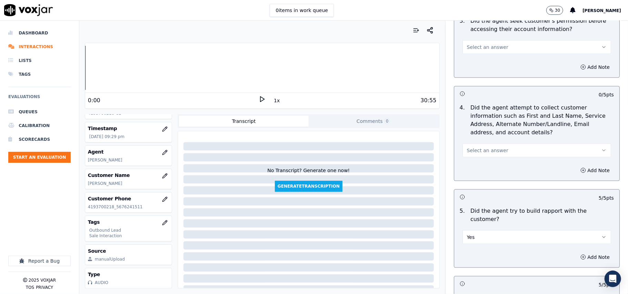
click at [481, 153] on span "Select an answer" at bounding box center [487, 150] width 41 height 7
click at [478, 190] on div "N/A" at bounding box center [521, 189] width 133 height 11
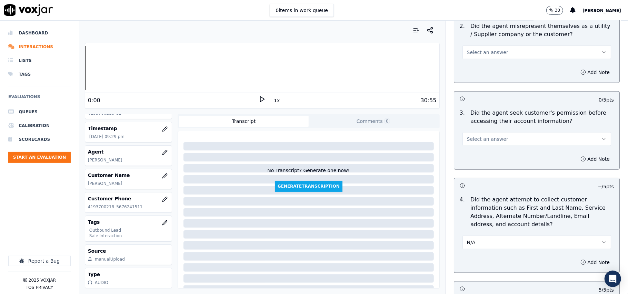
click at [489, 137] on button "Select an answer" at bounding box center [536, 139] width 149 height 14
click at [479, 154] on div "Yes" at bounding box center [521, 156] width 133 height 11
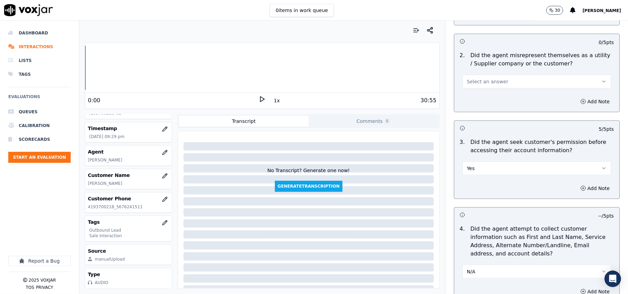
scroll to position [432, 0]
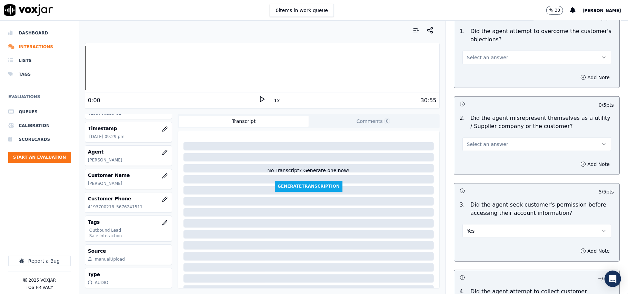
click at [481, 148] on span "Select an answer" at bounding box center [487, 144] width 41 height 7
click at [468, 171] on div "No" at bounding box center [521, 172] width 133 height 11
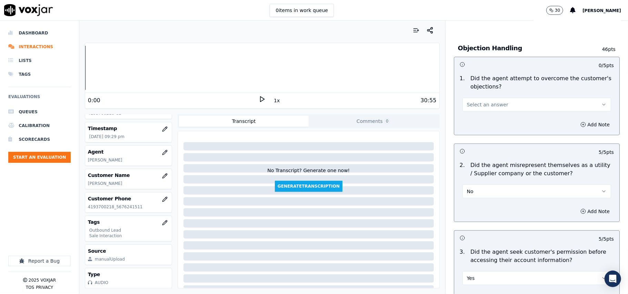
scroll to position [341, 0]
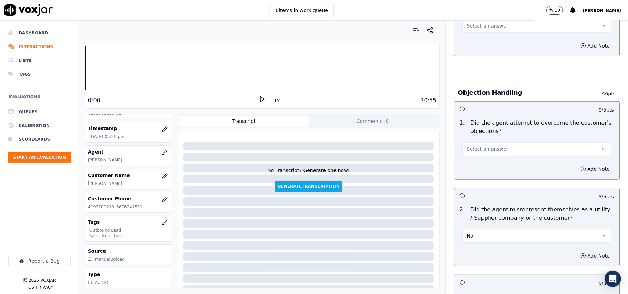
click at [474, 149] on span "Select an answer" at bounding box center [487, 149] width 41 height 7
click at [475, 160] on div "Yes" at bounding box center [521, 165] width 133 height 11
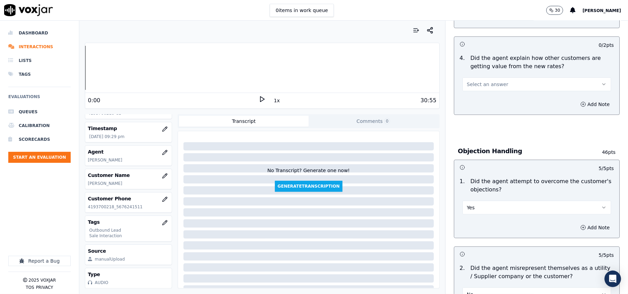
scroll to position [249, 0]
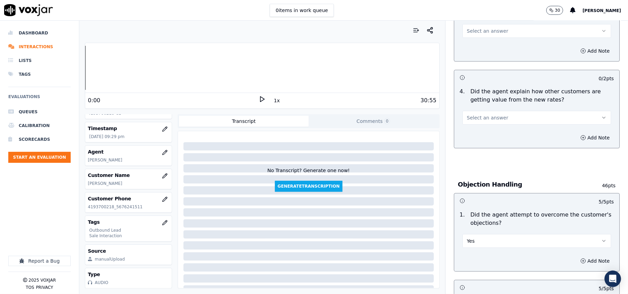
click at [476, 114] on button "Select an answer" at bounding box center [536, 118] width 149 height 14
click at [474, 132] on div "Yes" at bounding box center [521, 134] width 133 height 11
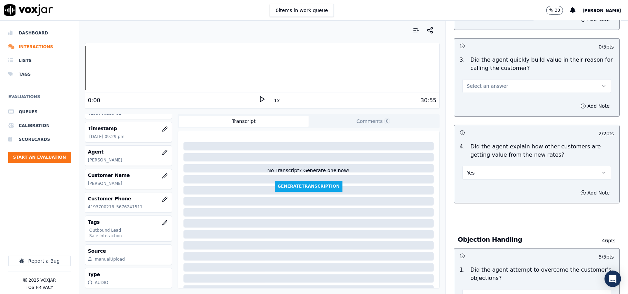
scroll to position [111, 0]
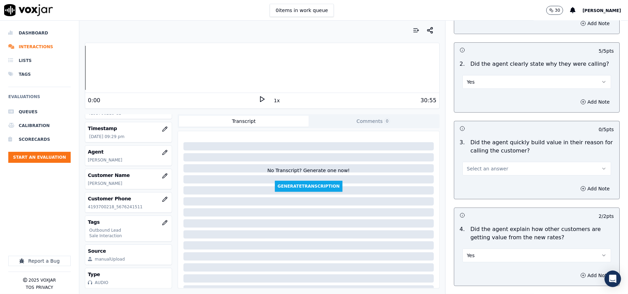
click at [476, 174] on button "Select an answer" at bounding box center [536, 169] width 149 height 14
click at [472, 187] on div "Yes" at bounding box center [521, 185] width 133 height 11
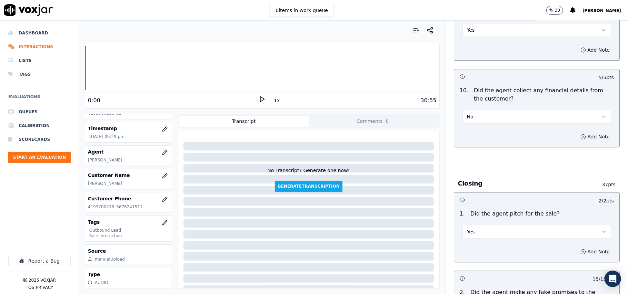
scroll to position [1720, 0]
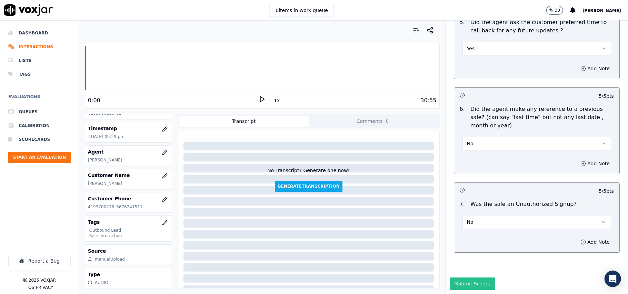
click at [472, 278] on button "Submit Scores" at bounding box center [473, 284] width 46 height 12
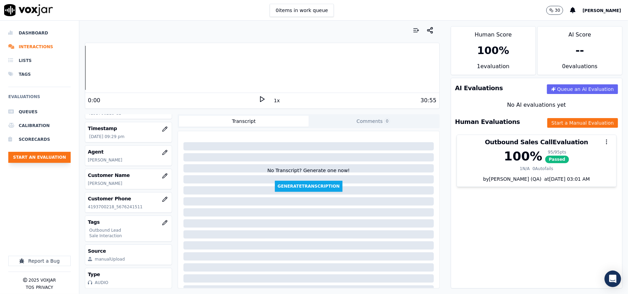
click at [25, 162] on button "Start an Evaluation" at bounding box center [39, 157] width 62 height 11
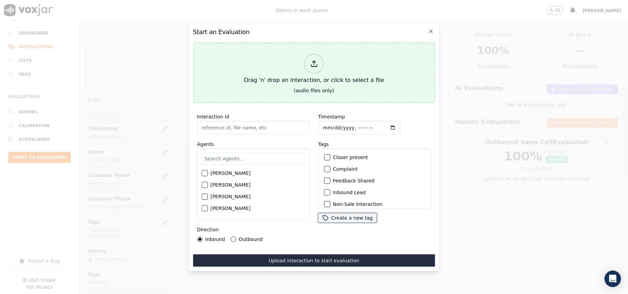
click at [291, 72] on div "Drag 'n' drop an interaction, or click to select a file" at bounding box center [313, 69] width 145 height 36
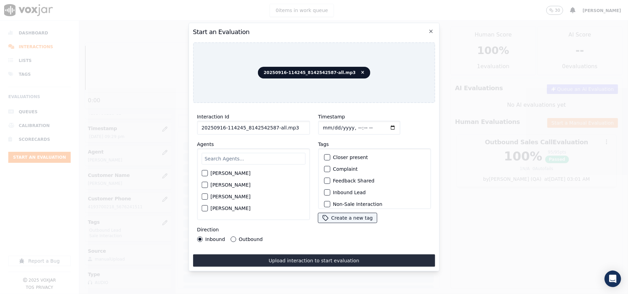
drag, startPoint x: 299, startPoint y: 127, endPoint x: 269, endPoint y: 127, distance: 30.3
click at [269, 127] on input "20250916-114245_8142542587-all.mp3" at bounding box center [253, 128] width 113 height 14
click at [298, 123] on input "20250916-114245_8142542587-all.mp3" at bounding box center [253, 128] width 113 height 14
drag, startPoint x: 298, startPoint y: 123, endPoint x: 272, endPoint y: 124, distance: 25.9
click at [272, 124] on input "20250916-114245_8142542587-all.mp3" at bounding box center [253, 128] width 113 height 14
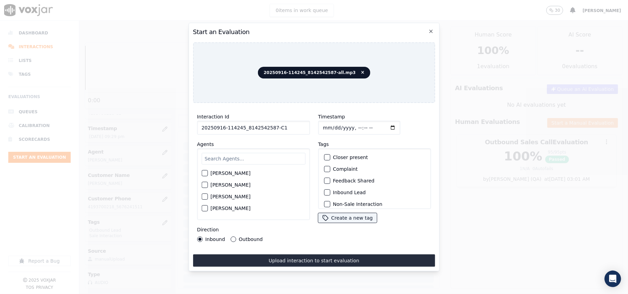
type input "20250916-114245_8142542587-C1"
click at [330, 122] on input "Timestamp" at bounding box center [359, 128] width 82 height 14
type input "[DATE]T21:31"
click at [273, 155] on input "text" at bounding box center [253, 159] width 104 height 12
type input "max"
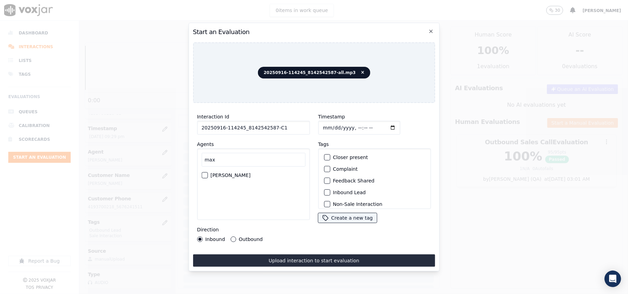
click at [214, 173] on label "[PERSON_NAME]" at bounding box center [230, 175] width 40 height 5
click at [208, 173] on button "[PERSON_NAME]" at bounding box center [204, 175] width 6 height 6
click at [324, 190] on div "button" at bounding box center [326, 192] width 5 height 5
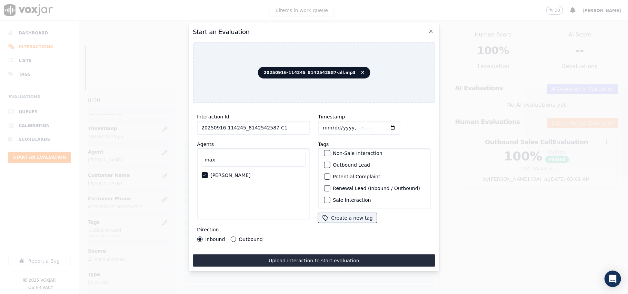
click at [327, 197] on button "Sale Interaction" at bounding box center [327, 200] width 6 height 6
click at [322, 159] on div "Outbound Lead" at bounding box center [374, 165] width 107 height 12
click at [325, 163] on div "button" at bounding box center [326, 165] width 5 height 5
click at [324, 177] on icon "button" at bounding box center [326, 179] width 4 height 4
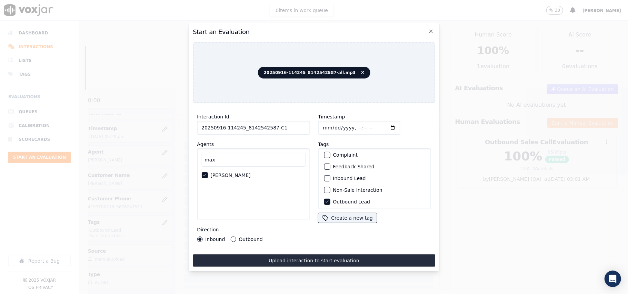
click at [242, 238] on label "Outbound" at bounding box center [251, 239] width 24 height 5
click at [236, 238] on button "Outbound" at bounding box center [233, 240] width 6 height 6
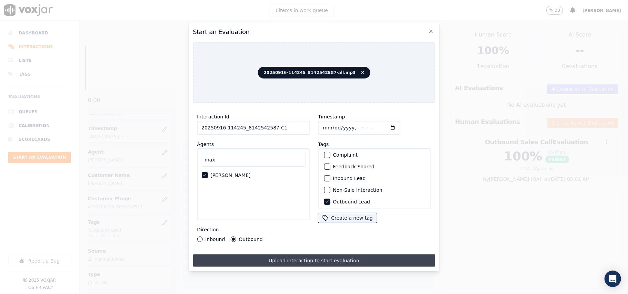
click at [258, 256] on button "Upload interaction to start evaluation" at bounding box center [314, 261] width 242 height 12
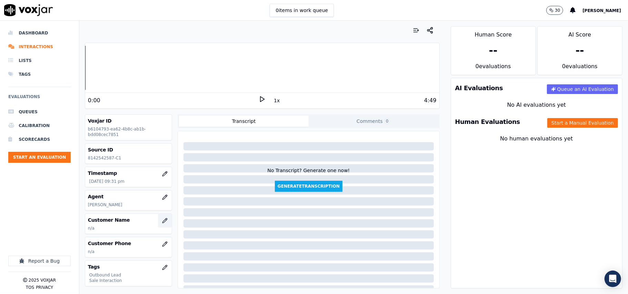
click at [162, 224] on icon "button" at bounding box center [165, 221] width 6 height 6
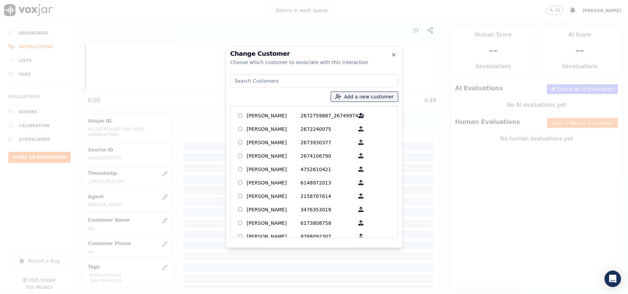
paste input "[PERSON_NAME]"
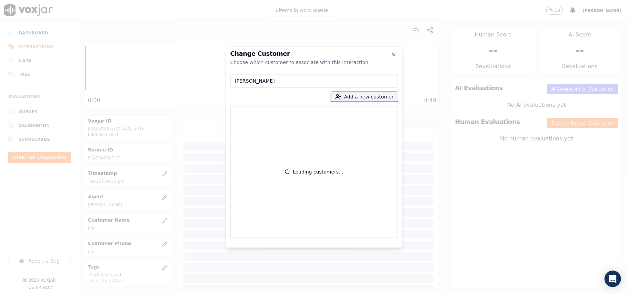
drag, startPoint x: 238, startPoint y: 80, endPoint x: 244, endPoint y: 82, distance: 6.8
click at [237, 80] on input "[PERSON_NAME]" at bounding box center [314, 81] width 168 height 14
type input "[PERSON_NAME]"
click at [345, 103] on div "[PERSON_NAME] Add a new customer No customers found" at bounding box center [314, 154] width 168 height 167
click at [353, 96] on button "Add a new customer" at bounding box center [364, 97] width 67 height 10
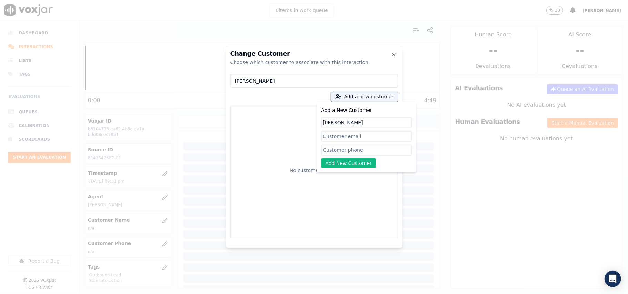
type input "[PERSON_NAME]"
click at [353, 151] on input "Add a New Customer" at bounding box center [366, 150] width 90 height 11
paste input "8142542587"
type input "8142542587"
click at [339, 164] on button "Add New Customer" at bounding box center [348, 164] width 55 height 10
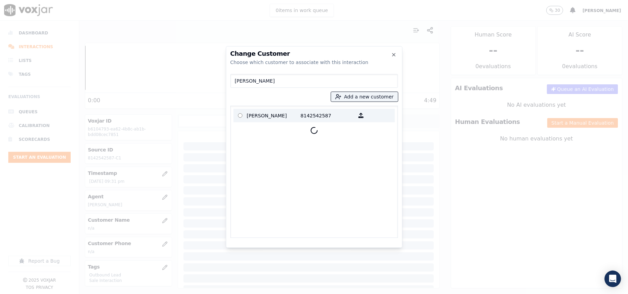
click at [250, 117] on p "[PERSON_NAME]" at bounding box center [274, 115] width 54 height 11
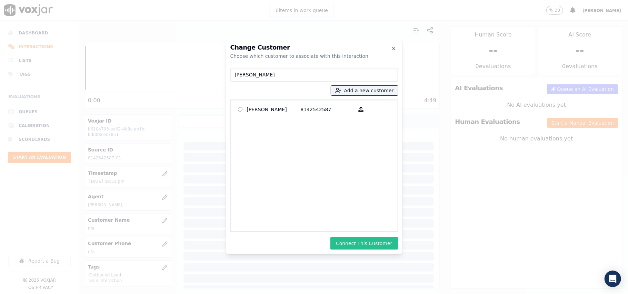
click at [358, 245] on button "Connect This Customer" at bounding box center [363, 244] width 67 height 12
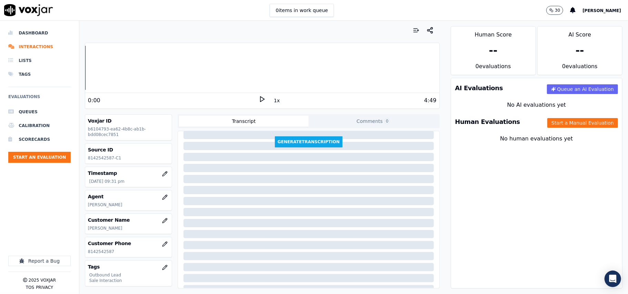
scroll to position [70, 0]
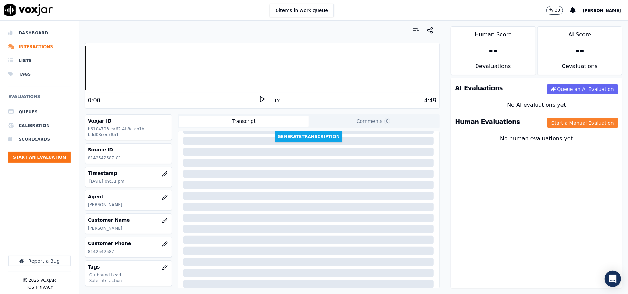
click at [564, 127] on button "Start a Manual Evaluation" at bounding box center [582, 123] width 71 height 10
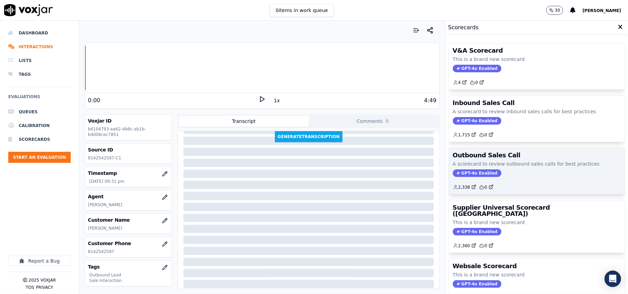
click at [466, 172] on span "GPT-4o Enabled" at bounding box center [477, 174] width 49 height 8
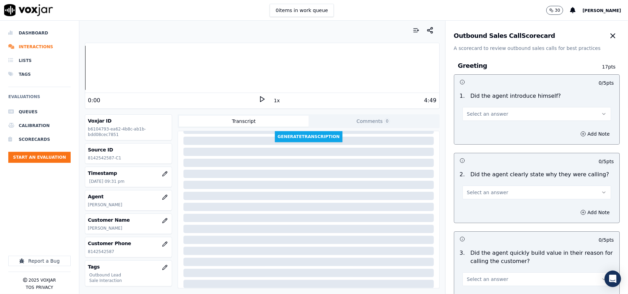
click at [487, 121] on button "Select an answer" at bounding box center [536, 114] width 149 height 14
click at [483, 134] on div "Yes" at bounding box center [521, 129] width 133 height 11
click at [485, 193] on span "Select an answer" at bounding box center [487, 192] width 41 height 7
click at [478, 210] on div "Yes" at bounding box center [521, 208] width 133 height 11
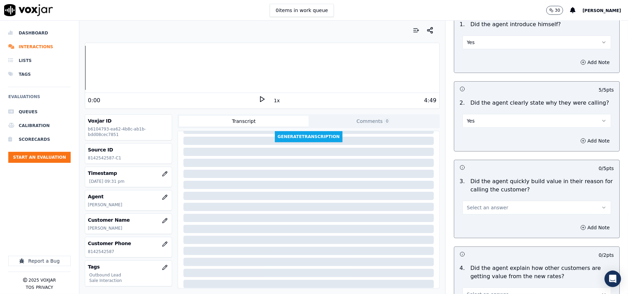
scroll to position [138, 0]
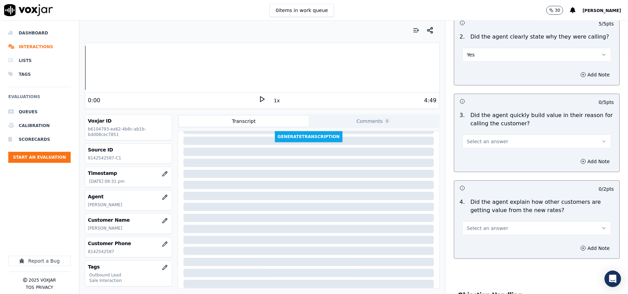
click at [483, 145] on span "Select an answer" at bounding box center [487, 141] width 41 height 7
click at [486, 164] on div "No" at bounding box center [521, 168] width 133 height 11
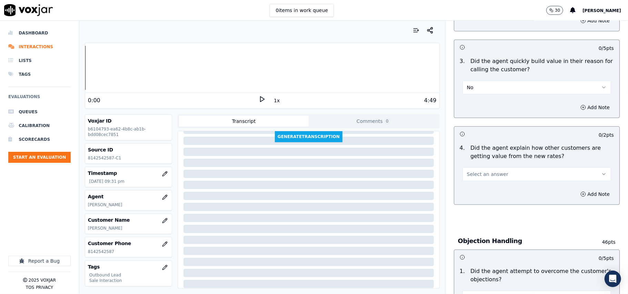
scroll to position [276, 0]
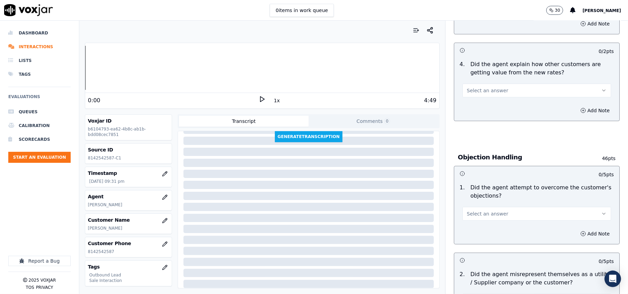
click at [476, 101] on div "Add Note" at bounding box center [536, 110] width 165 height 21
click at [472, 96] on button "Select an answer" at bounding box center [536, 91] width 149 height 14
click at [476, 112] on div "Yes" at bounding box center [521, 107] width 133 height 11
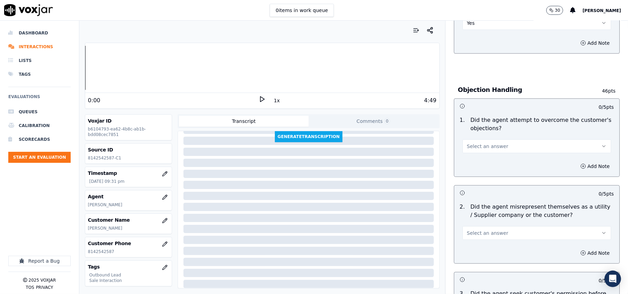
scroll to position [414, 0]
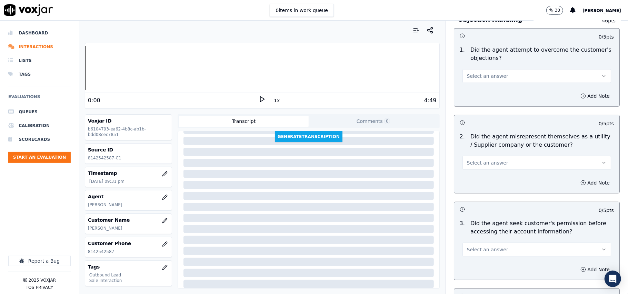
click at [498, 81] on button "Select an answer" at bounding box center [536, 76] width 149 height 14
click at [498, 92] on div "Yes" at bounding box center [521, 92] width 133 height 11
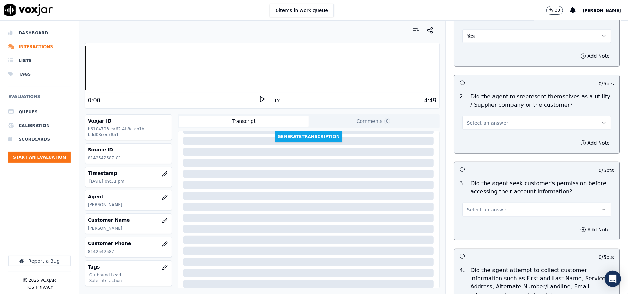
scroll to position [505, 0]
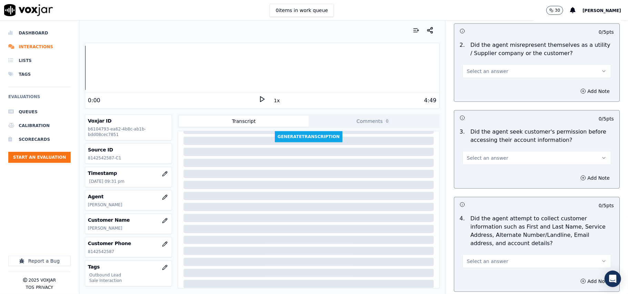
click at [495, 78] on button "Select an answer" at bounding box center [536, 71] width 149 height 14
click at [479, 97] on div "No" at bounding box center [521, 98] width 133 height 11
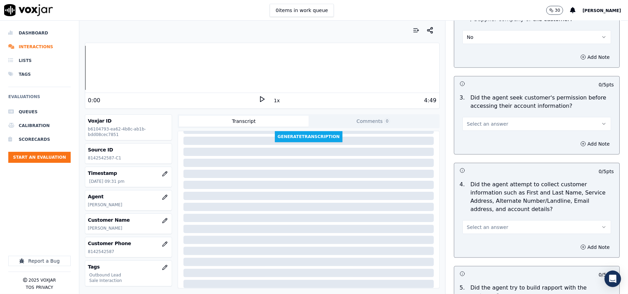
scroll to position [552, 0]
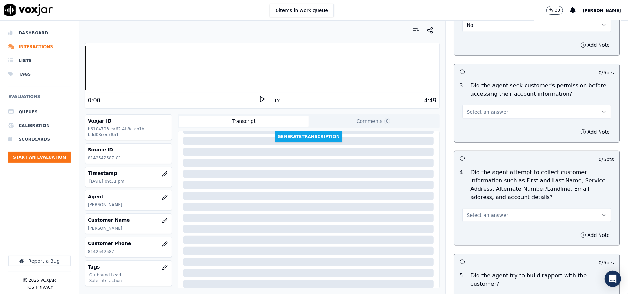
click at [479, 115] on span "Select an answer" at bounding box center [487, 112] width 41 height 7
click at [485, 130] on div "Yes" at bounding box center [521, 129] width 133 height 11
click at [489, 115] on button "Yes" at bounding box center [536, 112] width 149 height 14
click at [489, 136] on div "No" at bounding box center [521, 140] width 133 height 11
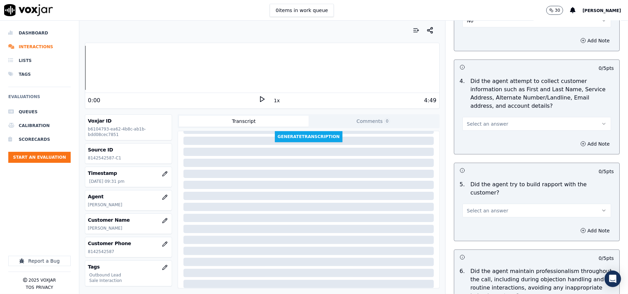
scroll to position [643, 0]
click at [506, 130] on button "Select an answer" at bounding box center [536, 124] width 149 height 14
click at [496, 143] on div "Yes" at bounding box center [521, 140] width 133 height 11
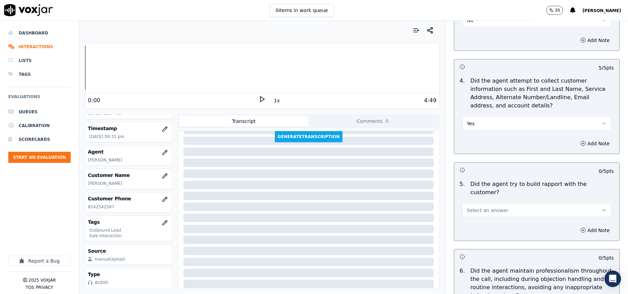
scroll to position [735, 0]
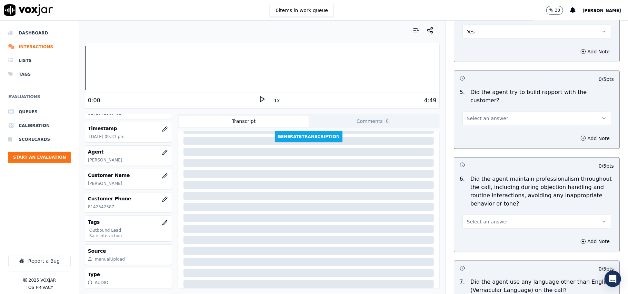
click at [489, 116] on button "Select an answer" at bounding box center [536, 119] width 149 height 14
click at [492, 133] on div "Yes" at bounding box center [521, 127] width 133 height 11
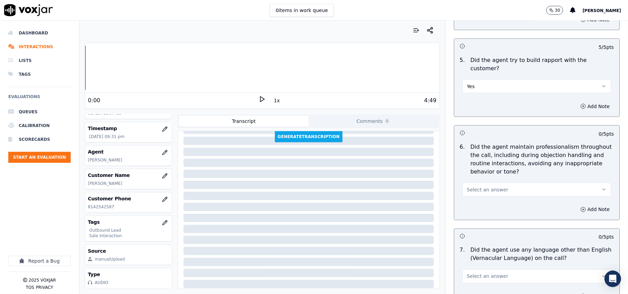
scroll to position [827, 0]
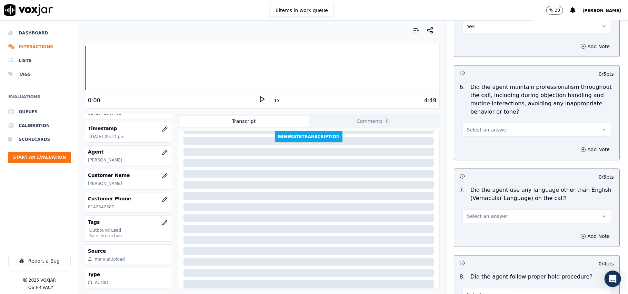
click at [496, 126] on button "Select an answer" at bounding box center [536, 130] width 149 height 14
click at [496, 144] on div "Yes" at bounding box center [521, 139] width 133 height 11
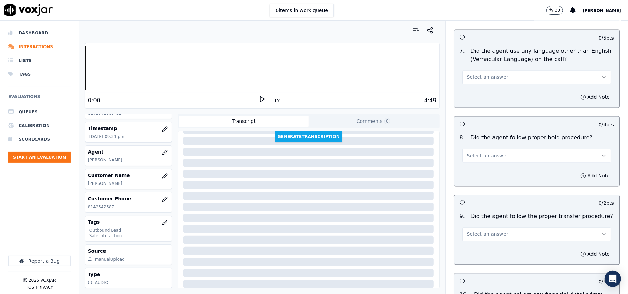
scroll to position [965, 0]
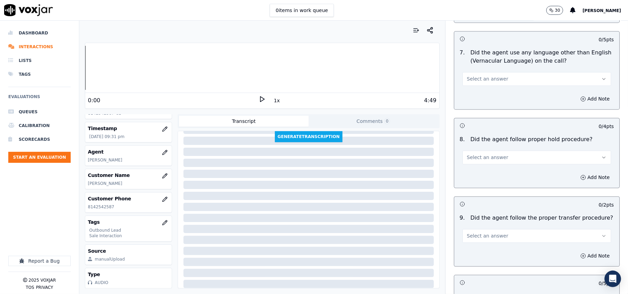
click at [487, 76] on span "Select an answer" at bounding box center [487, 79] width 41 height 7
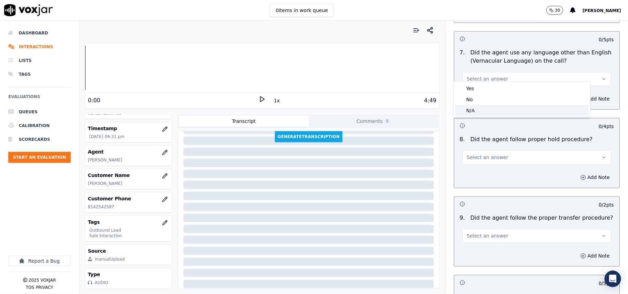
click at [478, 115] on div "N/A" at bounding box center [521, 110] width 133 height 11
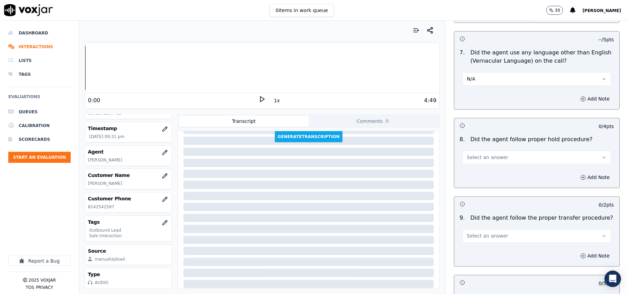
click at [471, 79] on button "N/A" at bounding box center [536, 79] width 149 height 14
click at [471, 100] on div "No" at bounding box center [521, 99] width 133 height 11
click at [482, 154] on span "Select an answer" at bounding box center [487, 157] width 41 height 7
click at [479, 167] on div "Yes" at bounding box center [521, 167] width 133 height 11
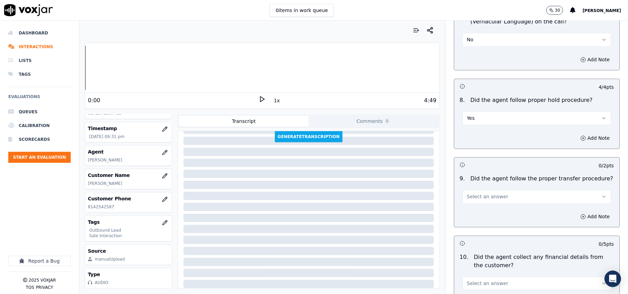
scroll to position [1057, 0]
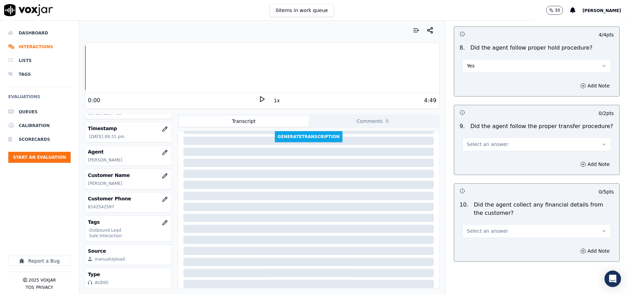
click at [479, 141] on span "Select an answer" at bounding box center [487, 144] width 41 height 7
click at [476, 153] on div "Yes" at bounding box center [521, 154] width 133 height 11
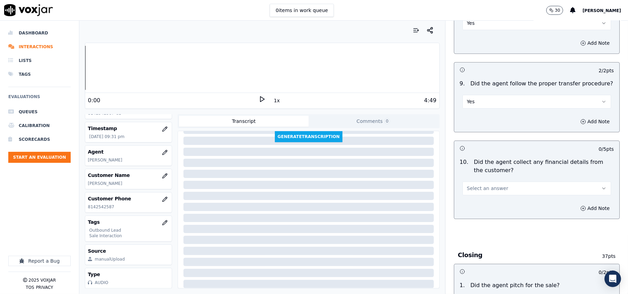
scroll to position [1149, 0]
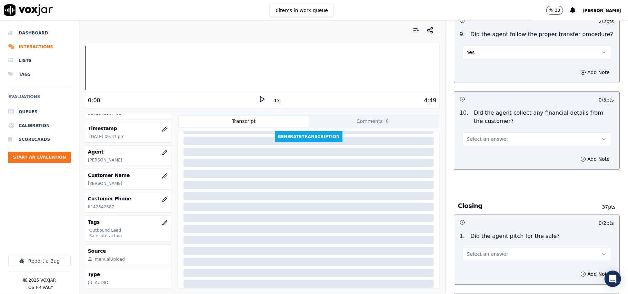
click at [489, 136] on span "Select an answer" at bounding box center [487, 139] width 41 height 7
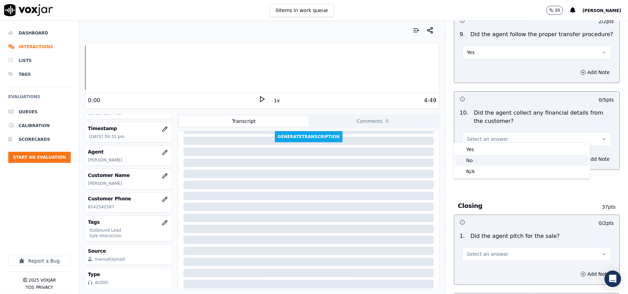
click at [477, 159] on div "No" at bounding box center [521, 160] width 133 height 11
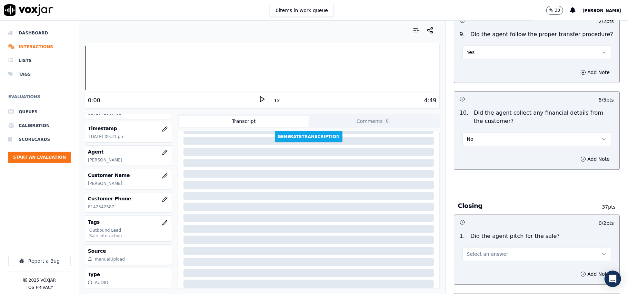
scroll to position [1241, 0]
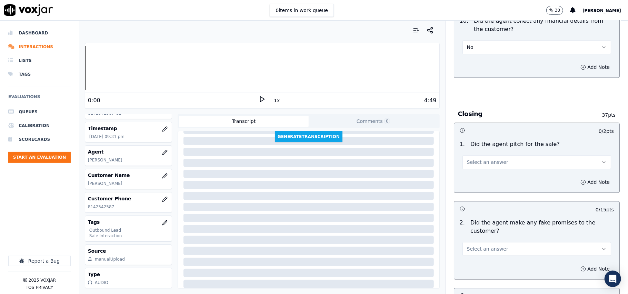
click at [471, 159] on span "Select an answer" at bounding box center [487, 162] width 41 height 7
click at [486, 168] on div "Yes" at bounding box center [521, 173] width 133 height 11
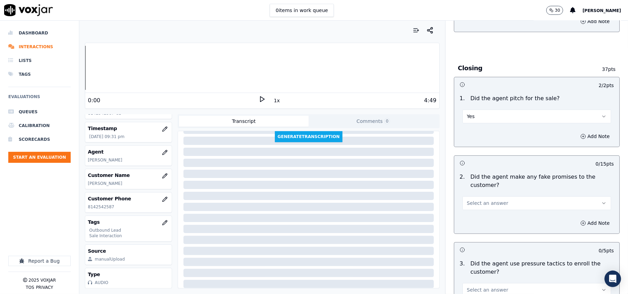
click at [467, 200] on span "Select an answer" at bounding box center [487, 203] width 41 height 7
click at [464, 211] on div "Yes" at bounding box center [521, 214] width 133 height 11
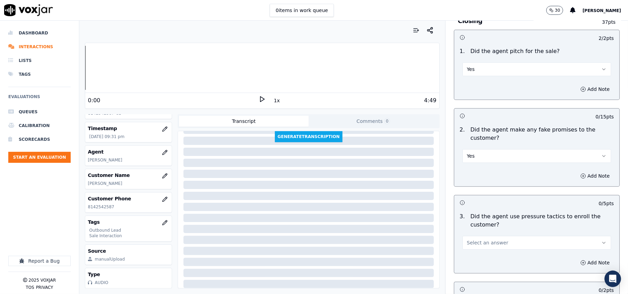
scroll to position [1379, 0]
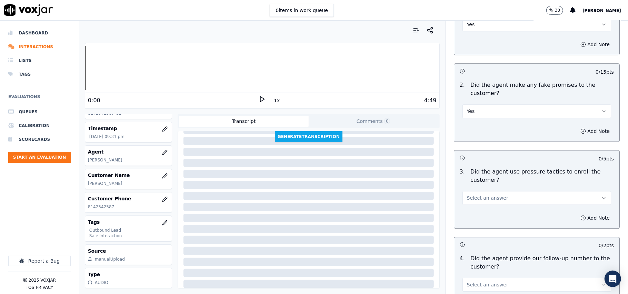
click at [487, 196] on span "Select an answer" at bounding box center [487, 198] width 41 height 7
click at [480, 217] on div "No" at bounding box center [521, 220] width 133 height 11
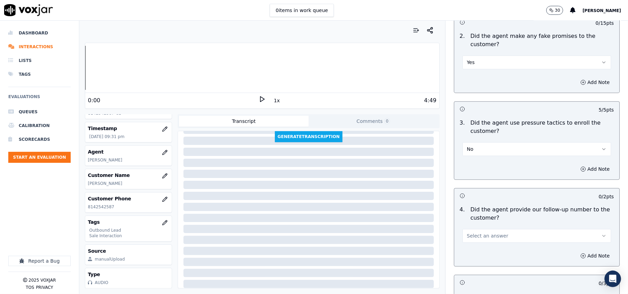
scroll to position [1517, 0]
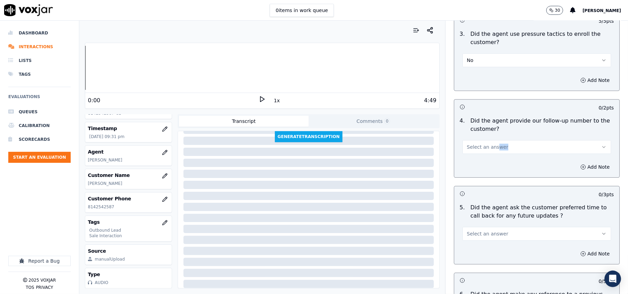
drag, startPoint x: 485, startPoint y: 152, endPoint x: 486, endPoint y: 158, distance: 5.2
click at [485, 152] on div "0 / 2 pts 4 . Did the agent provide our follow-up number to the customer? Selec…" at bounding box center [537, 138] width 166 height 79
click at [485, 166] on div "Add Note" at bounding box center [536, 167] width 165 height 21
click at [487, 144] on span "Select an answer" at bounding box center [487, 147] width 41 height 7
click at [483, 158] on div "Yes" at bounding box center [521, 158] width 133 height 11
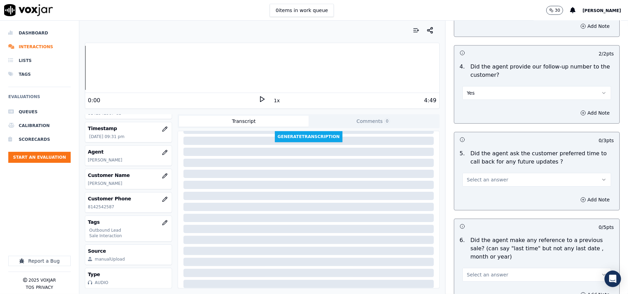
scroll to position [1609, 0]
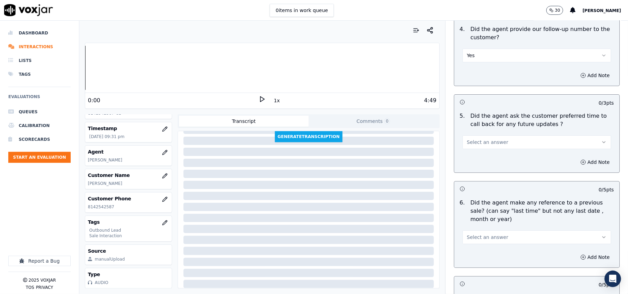
click at [471, 129] on div "Select an answer" at bounding box center [537, 139] width 160 height 21
click at [471, 142] on button "Select an answer" at bounding box center [536, 142] width 149 height 14
click at [470, 157] on div "Yes" at bounding box center [521, 153] width 133 height 11
click at [494, 225] on div "Select an answer" at bounding box center [537, 234] width 160 height 21
click at [486, 234] on span "Select an answer" at bounding box center [487, 237] width 41 height 7
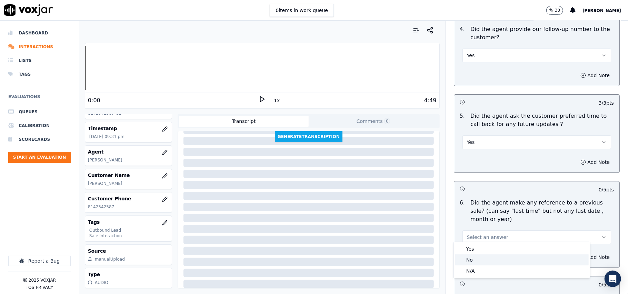
click at [479, 258] on div "No" at bounding box center [521, 260] width 133 height 11
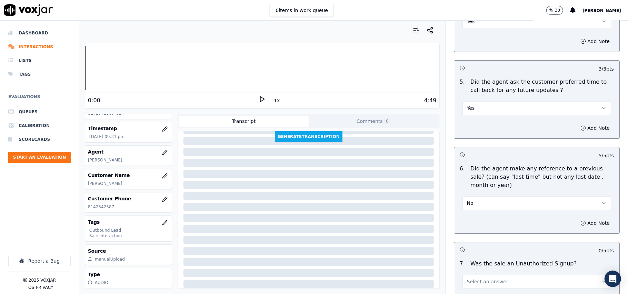
scroll to position [1720, 0]
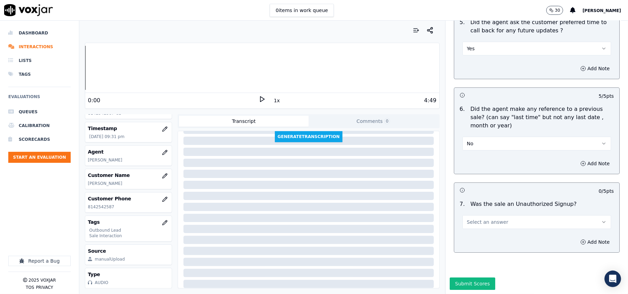
click at [492, 219] on span "Select an answer" at bounding box center [487, 222] width 41 height 7
click at [485, 221] on div "Yes" at bounding box center [521, 217] width 133 height 11
click at [486, 215] on button "Yes" at bounding box center [536, 222] width 149 height 14
click at [480, 228] on div "No" at bounding box center [521, 228] width 133 height 11
click at [453, 278] on button "Submit Scores" at bounding box center [473, 284] width 46 height 12
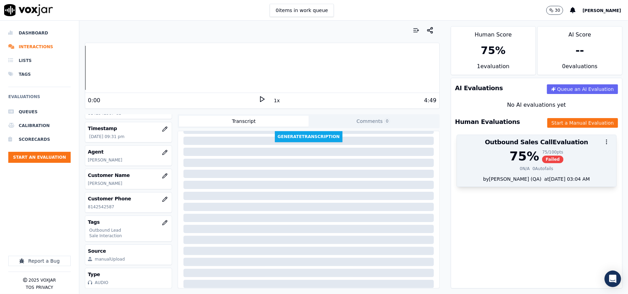
click at [528, 166] on div "75 % 75 / 100 pts Failed 0 N/A 0 Autofails" at bounding box center [536, 163] width 159 height 26
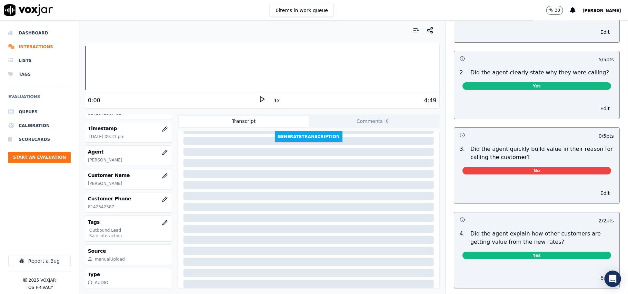
scroll to position [184, 0]
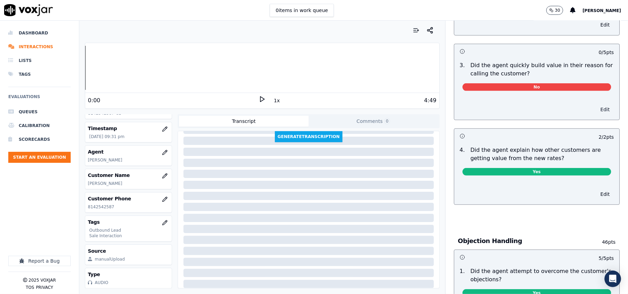
click at [596, 109] on button "Edit" at bounding box center [605, 110] width 18 height 10
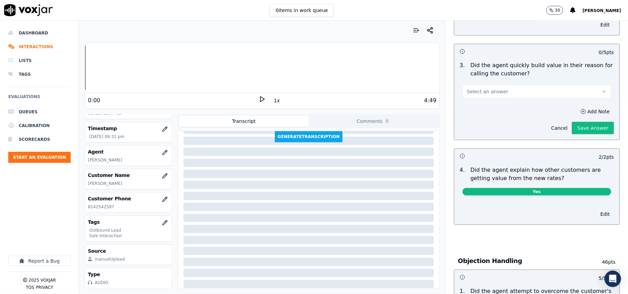
click at [505, 86] on button "Select an answer" at bounding box center [536, 92] width 149 height 14
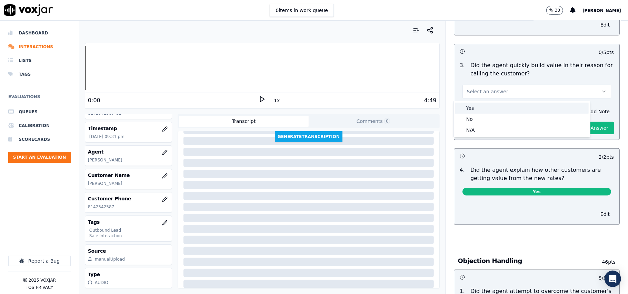
click at [493, 107] on div "Yes" at bounding box center [521, 108] width 133 height 11
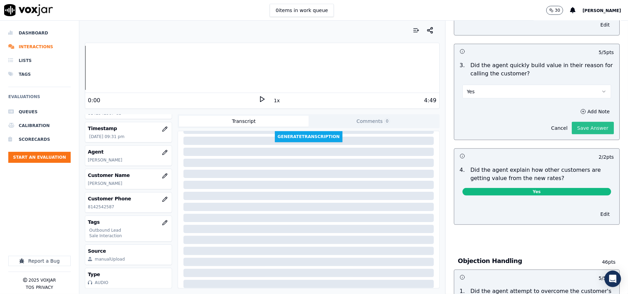
click at [572, 129] on button "Save Answer" at bounding box center [593, 128] width 42 height 12
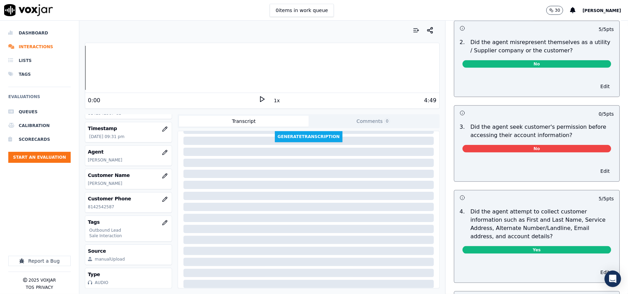
scroll to position [555, 0]
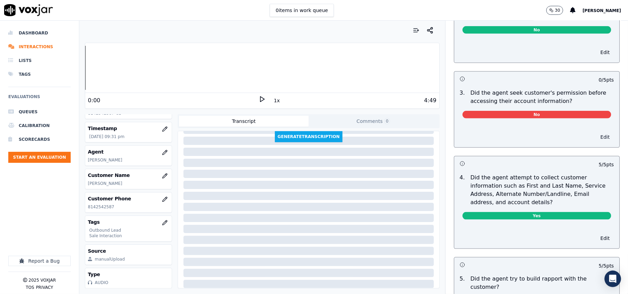
click at [596, 137] on button "Edit" at bounding box center [605, 137] width 18 height 10
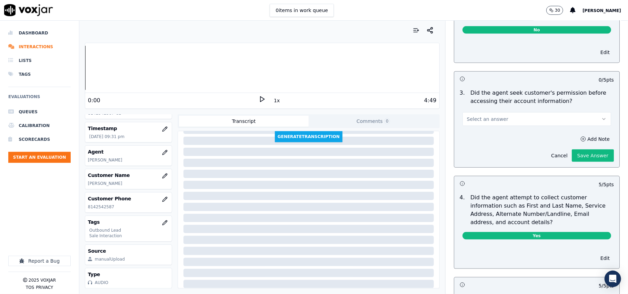
click at [515, 123] on button "Select an answer" at bounding box center [536, 119] width 149 height 14
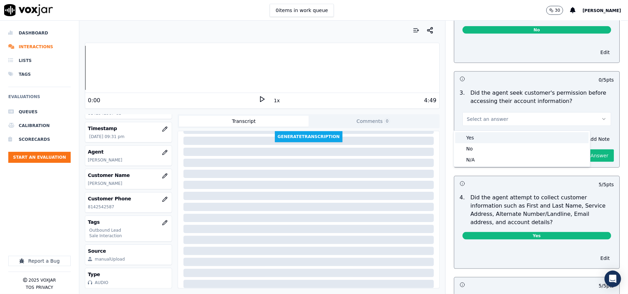
drag, startPoint x: 494, startPoint y: 139, endPoint x: 509, endPoint y: 147, distance: 16.8
click at [494, 139] on div "Yes" at bounding box center [521, 137] width 133 height 11
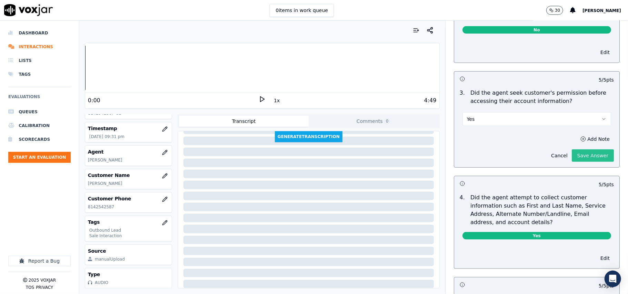
click at [571, 152] on div "Cancel Save Answer" at bounding box center [580, 153] width 67 height 18
click at [572, 157] on button "Save Answer" at bounding box center [593, 156] width 42 height 12
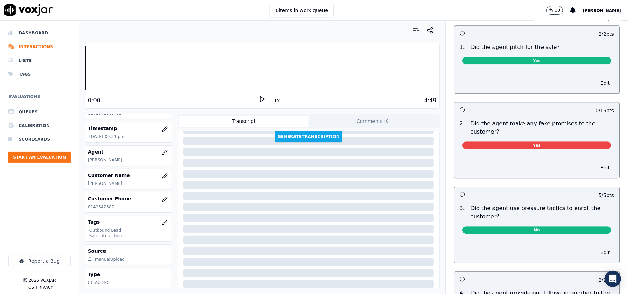
scroll to position [1307, 0]
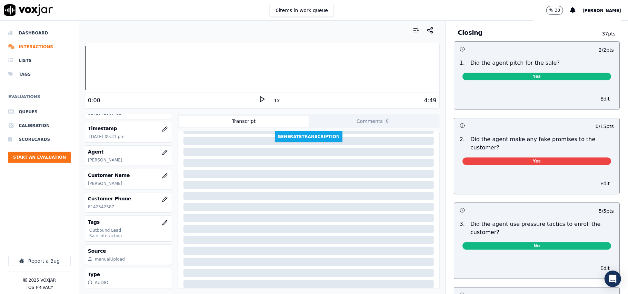
click at [596, 181] on button "Edit" at bounding box center [605, 184] width 18 height 10
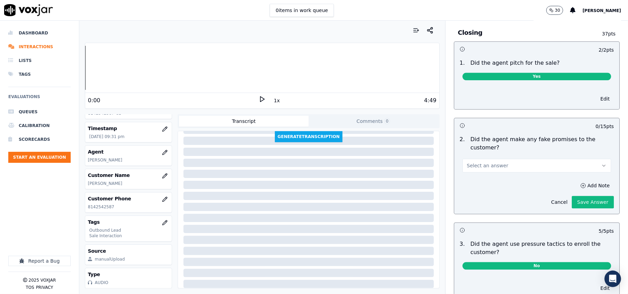
click at [509, 172] on div "2 . Did the agent make any fake promises to the customer? Select an answer" at bounding box center [536, 154] width 165 height 43
click at [508, 168] on button "Select an answer" at bounding box center [536, 166] width 149 height 14
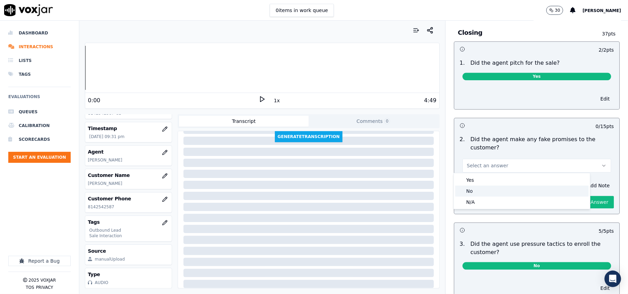
click at [480, 192] on div "No" at bounding box center [521, 191] width 133 height 11
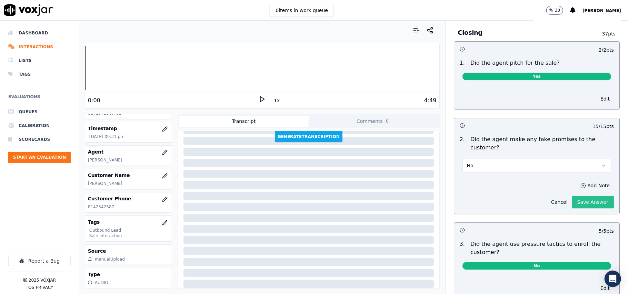
click at [577, 200] on button "Save Answer" at bounding box center [593, 202] width 42 height 12
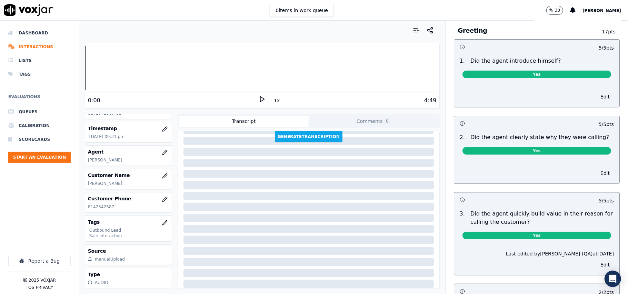
scroll to position [0, 0]
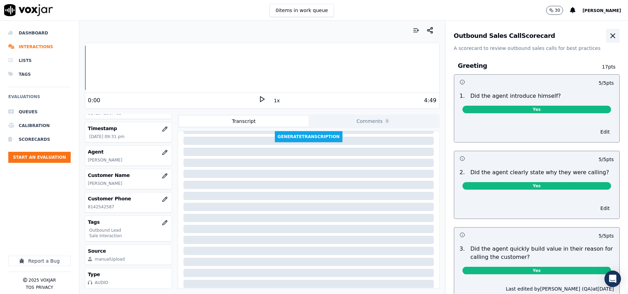
click at [606, 33] on button "button" at bounding box center [613, 36] width 14 height 14
